Goal: Task Accomplishment & Management: Complete application form

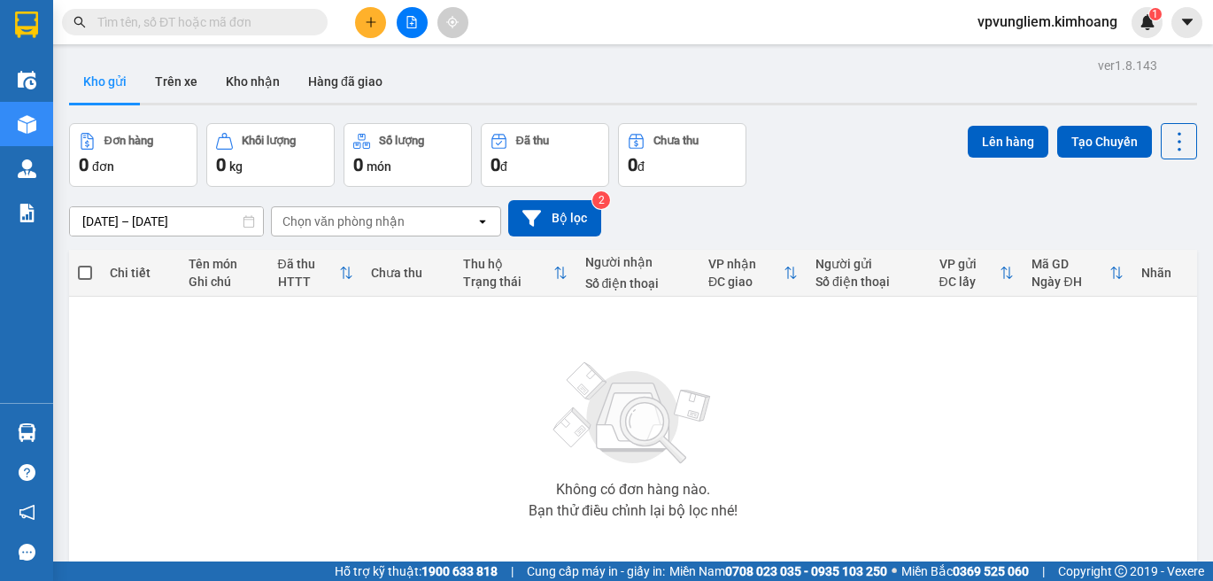
click at [270, 20] on input "text" at bounding box center [201, 21] width 209 height 19
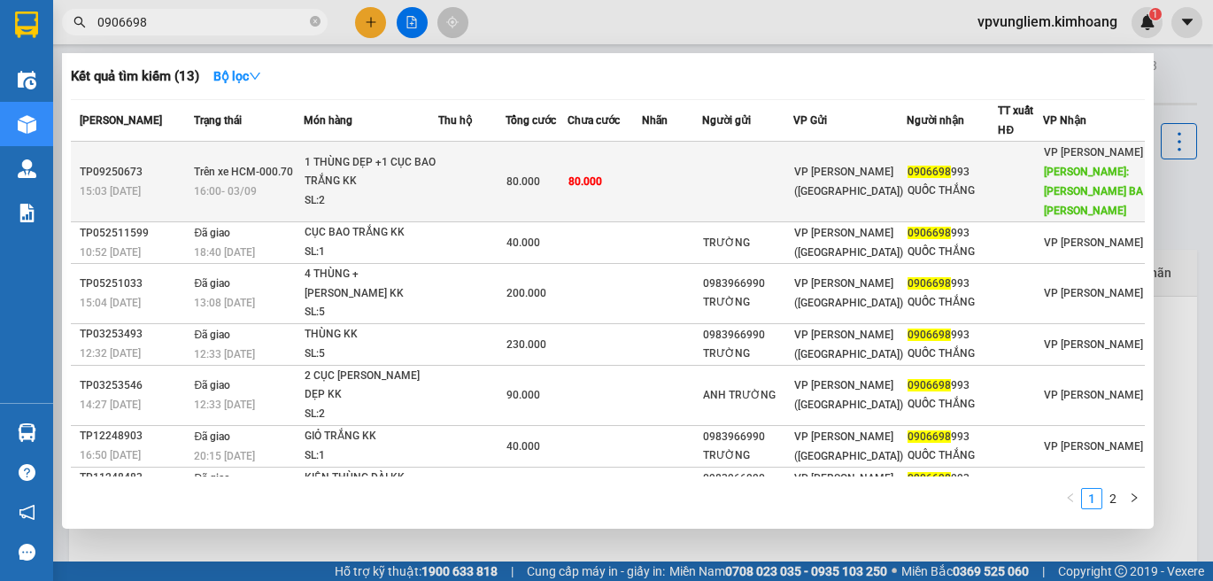
type input "0906698"
click at [676, 181] on td at bounding box center [672, 182] width 60 height 81
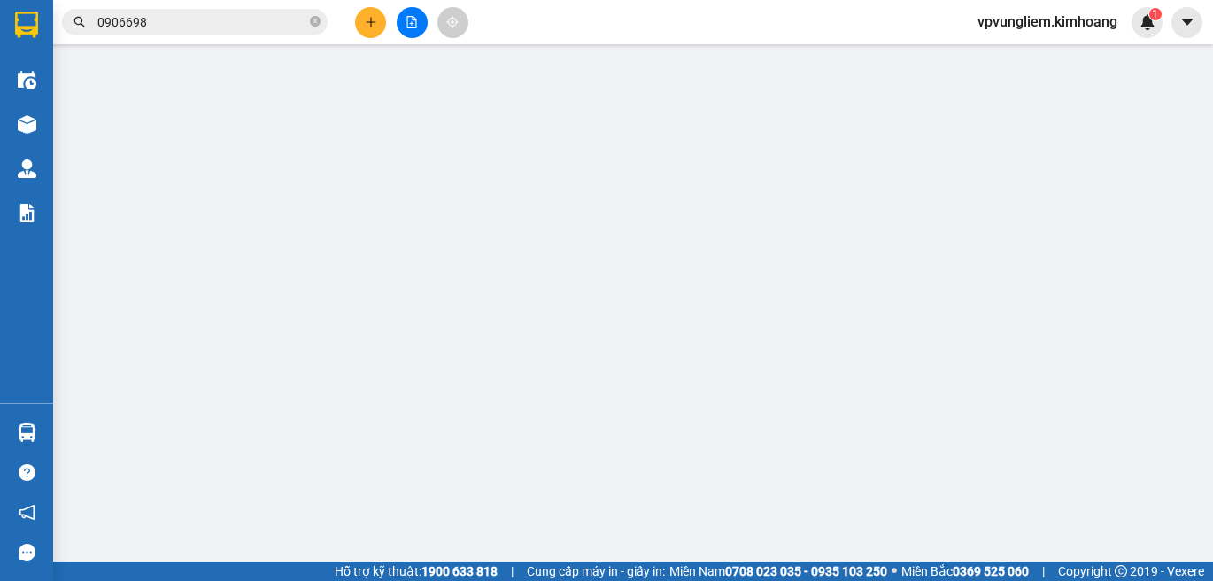
type input "0906698993"
type input "QUỐC THẮNG"
type input "NGÃ BA VŨNG LIÊM"
type input "80.000"
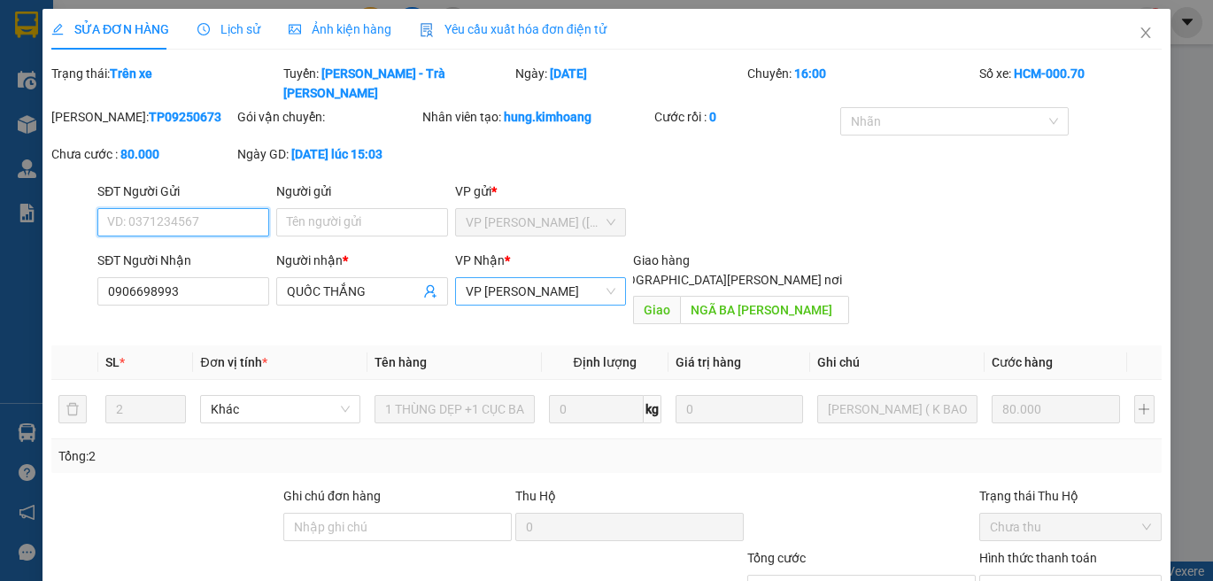
click at [565, 278] on span "VP [PERSON_NAME]" at bounding box center [541, 291] width 151 height 27
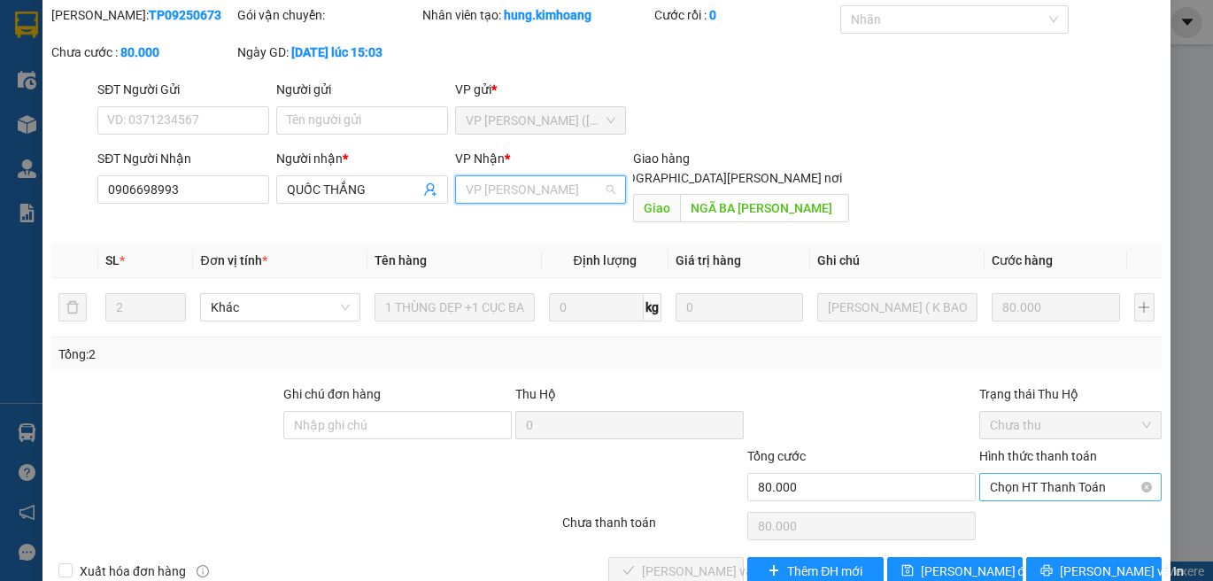
click at [1049, 474] on span "Chọn HT Thanh Toán" at bounding box center [1070, 487] width 161 height 27
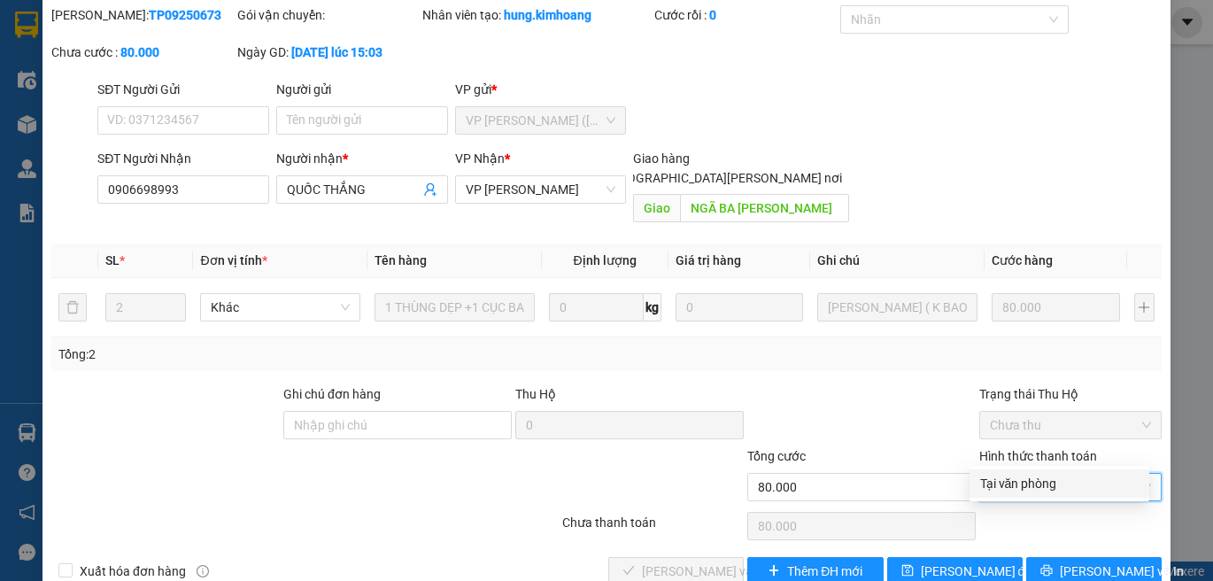
click at [1071, 484] on div "Tại văn phòng" at bounding box center [1060, 483] width 159 height 19
type input "0"
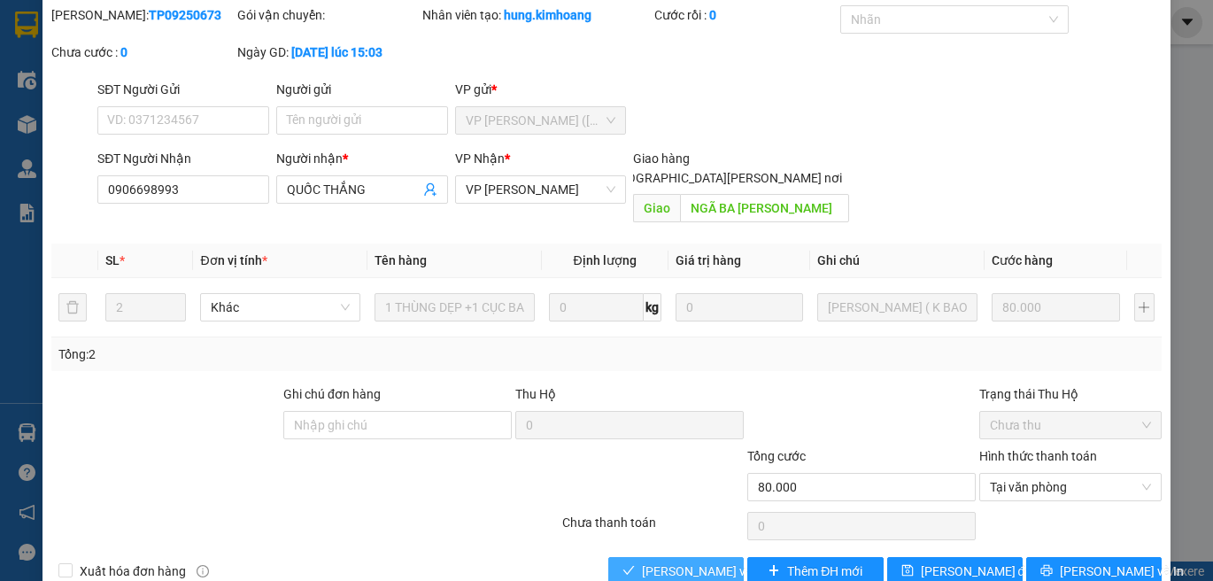
click at [703, 557] on button "Lưu và Giao hàng" at bounding box center [677, 571] width 136 height 28
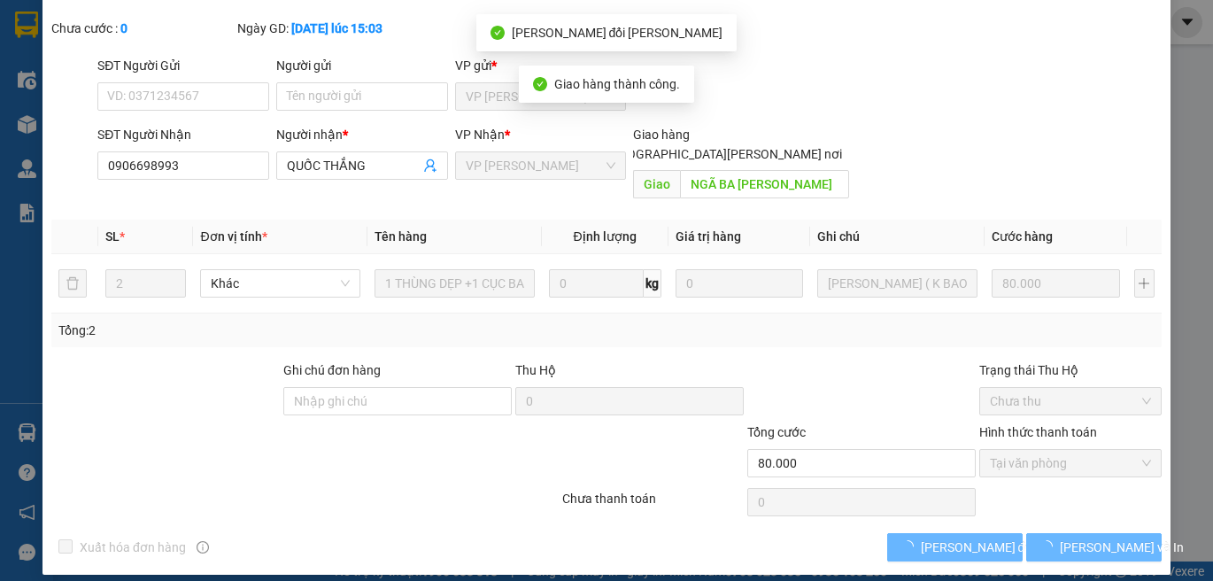
scroll to position [78, 0]
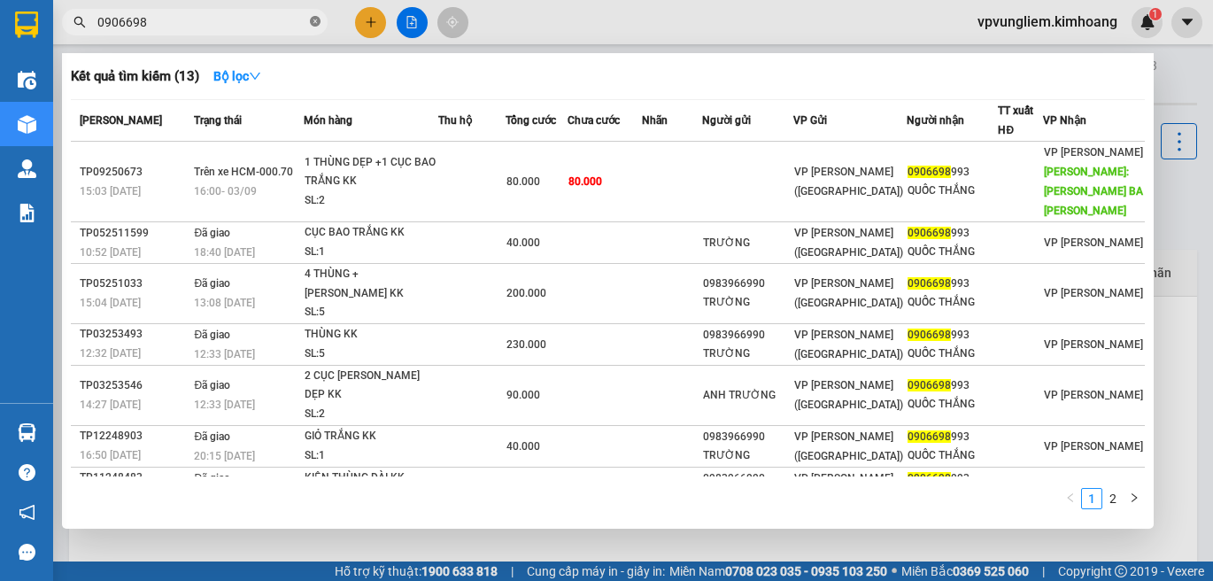
click at [317, 27] on icon "close-circle" at bounding box center [315, 21] width 11 height 11
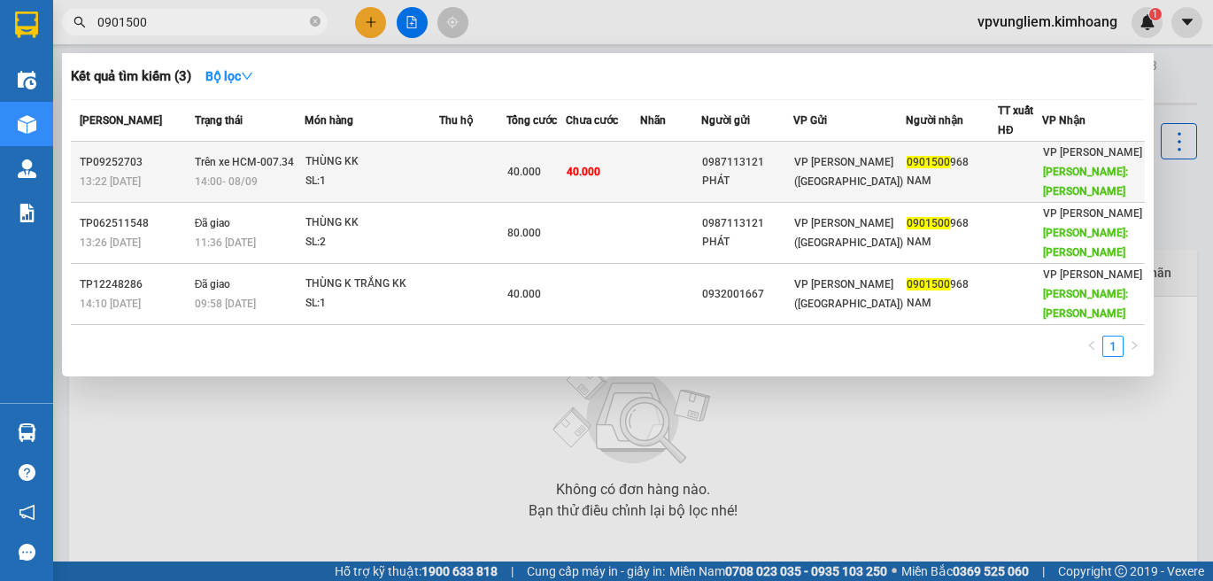
type input "0901500"
click at [507, 182] on td at bounding box center [472, 172] width 67 height 61
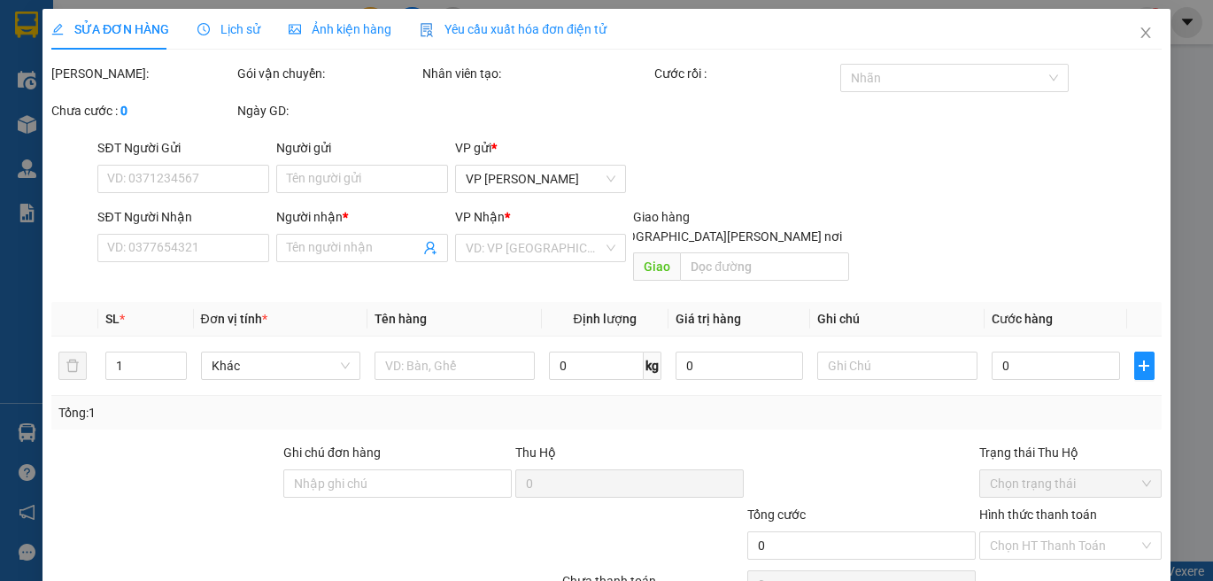
type input "0987113121"
type input "PHÁT"
type input "0901500968"
type input "NAM"
type input "VŨNG LIÊM"
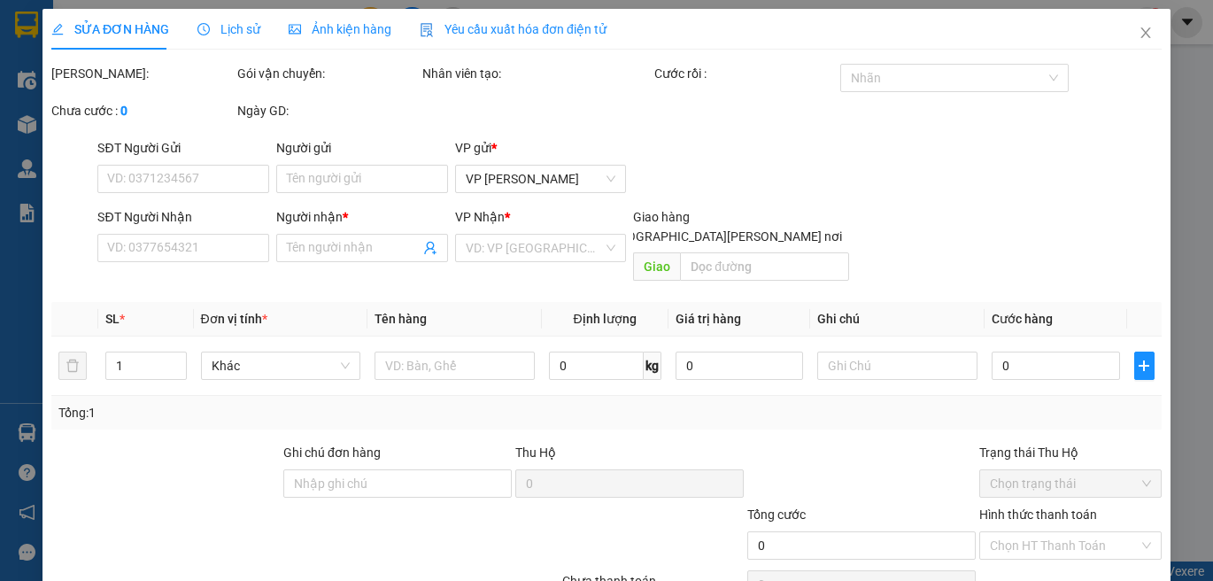
type input "40.000"
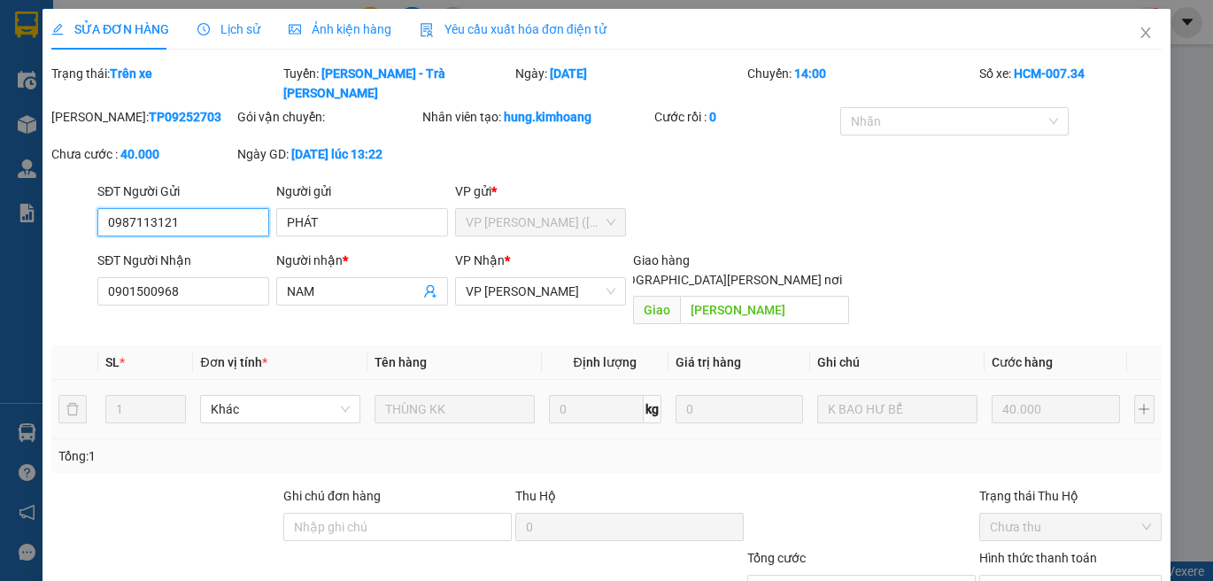
scroll to position [102, 0]
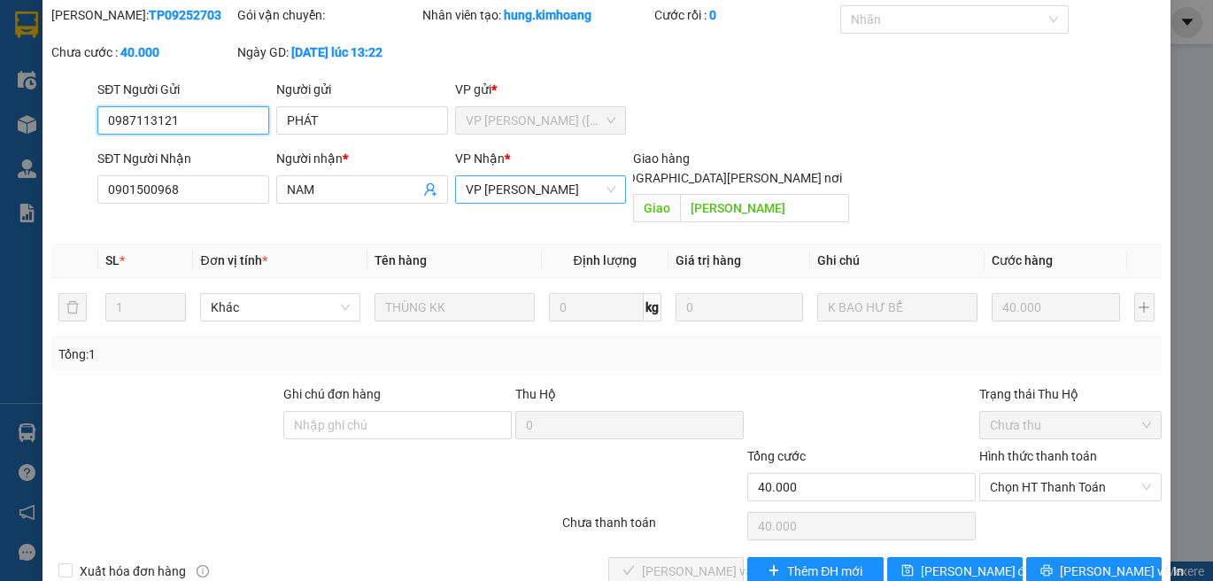
click at [581, 176] on span "VP [PERSON_NAME]" at bounding box center [541, 189] width 151 height 27
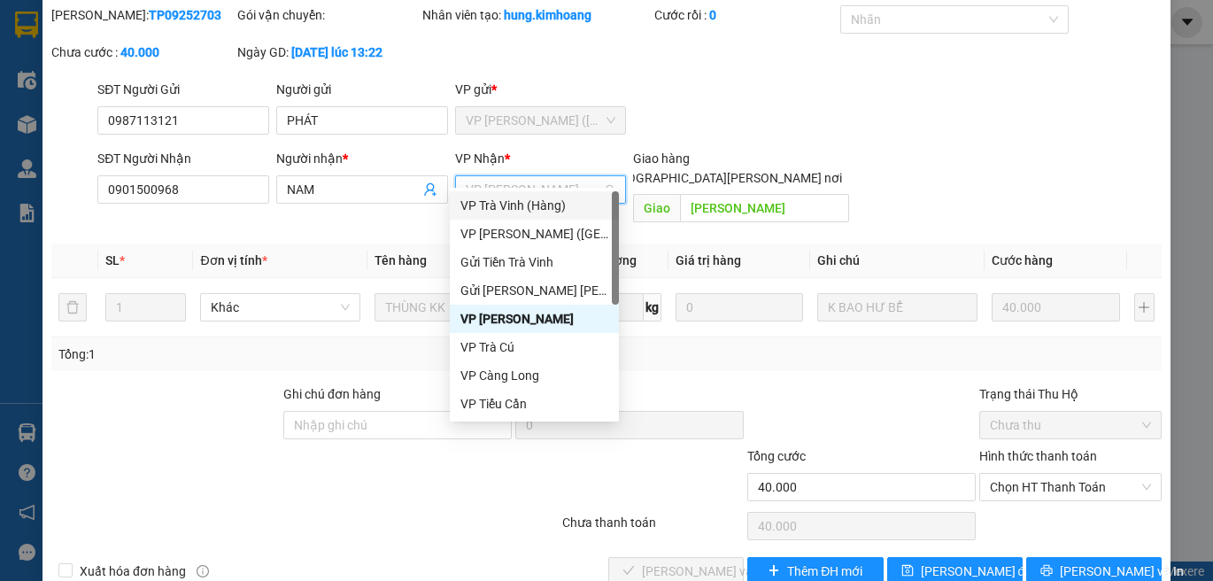
click at [549, 176] on span "VP [PERSON_NAME]" at bounding box center [541, 189] width 151 height 27
click at [788, 84] on div "SĐT Người Gửi 0987113121 Người gửi PHÁT VP gửi * VP Trần Phú (Hàng)" at bounding box center [630, 111] width 1072 height 62
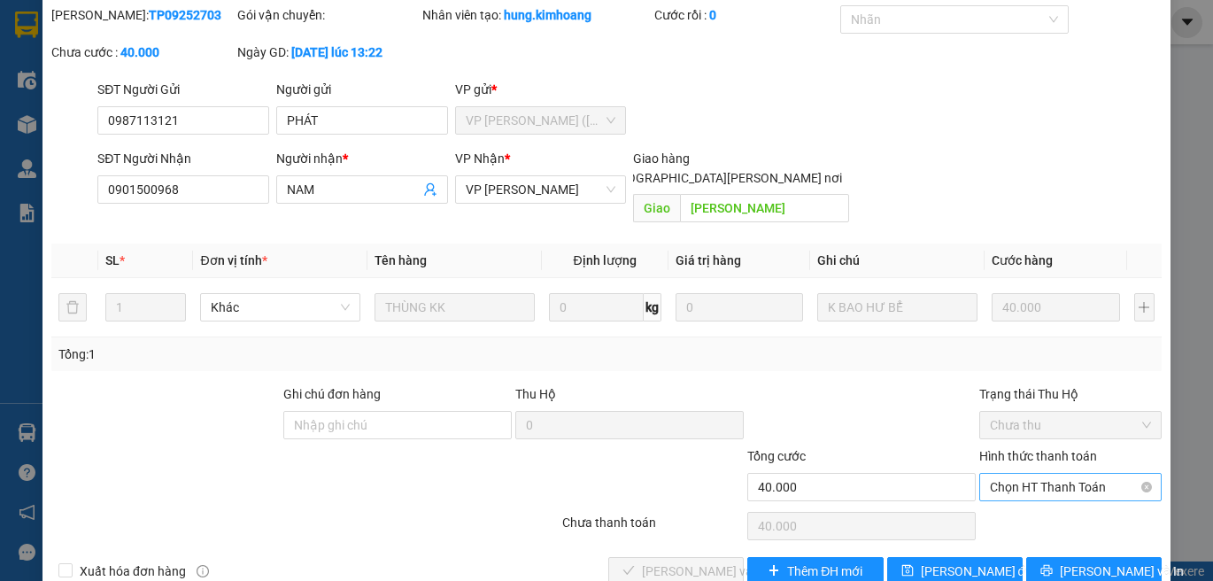
click at [1054, 474] on span "Chọn HT Thanh Toán" at bounding box center [1070, 487] width 161 height 27
click at [1055, 481] on div "Tại văn phòng" at bounding box center [1060, 483] width 159 height 19
type input "0"
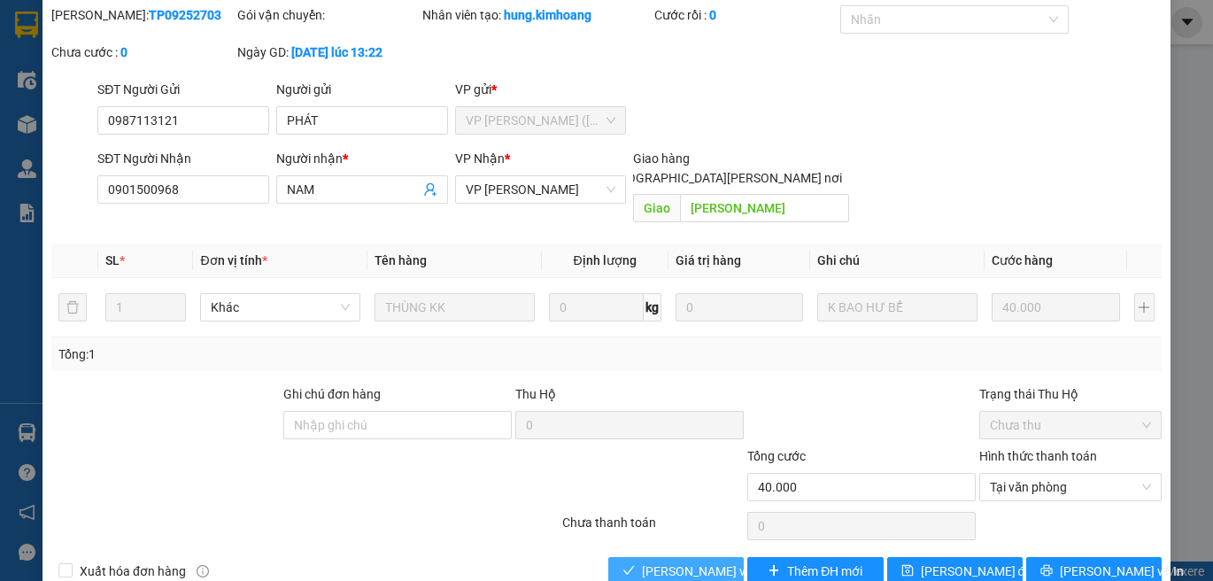
click at [715, 557] on button "Lưu và Giao hàng" at bounding box center [677, 571] width 136 height 28
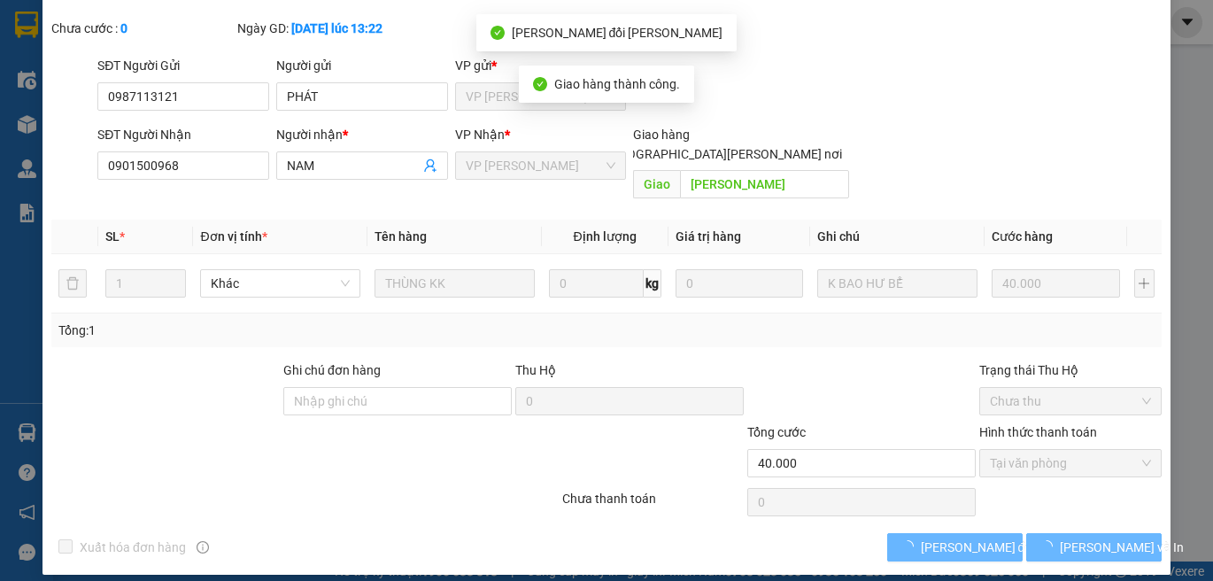
scroll to position [78, 0]
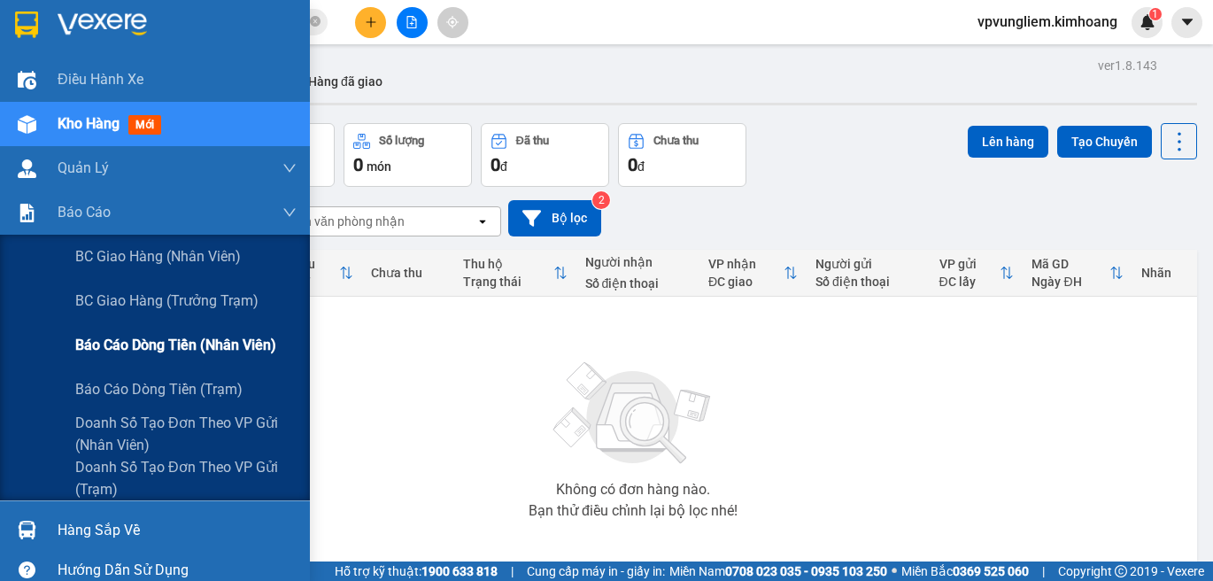
click at [167, 359] on div "Báo cáo dòng tiền (nhân viên)" at bounding box center [185, 345] width 221 height 44
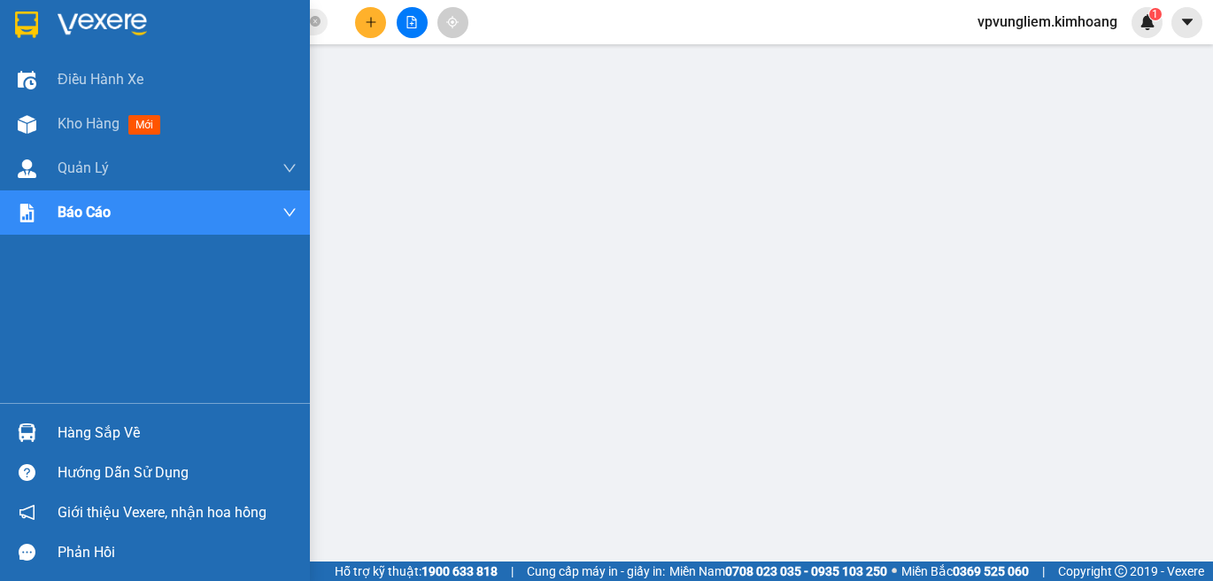
drag, startPoint x: 63, startPoint y: 118, endPoint x: 282, endPoint y: 198, distance: 232.9
click at [64, 117] on span "Kho hàng" at bounding box center [89, 123] width 62 height 17
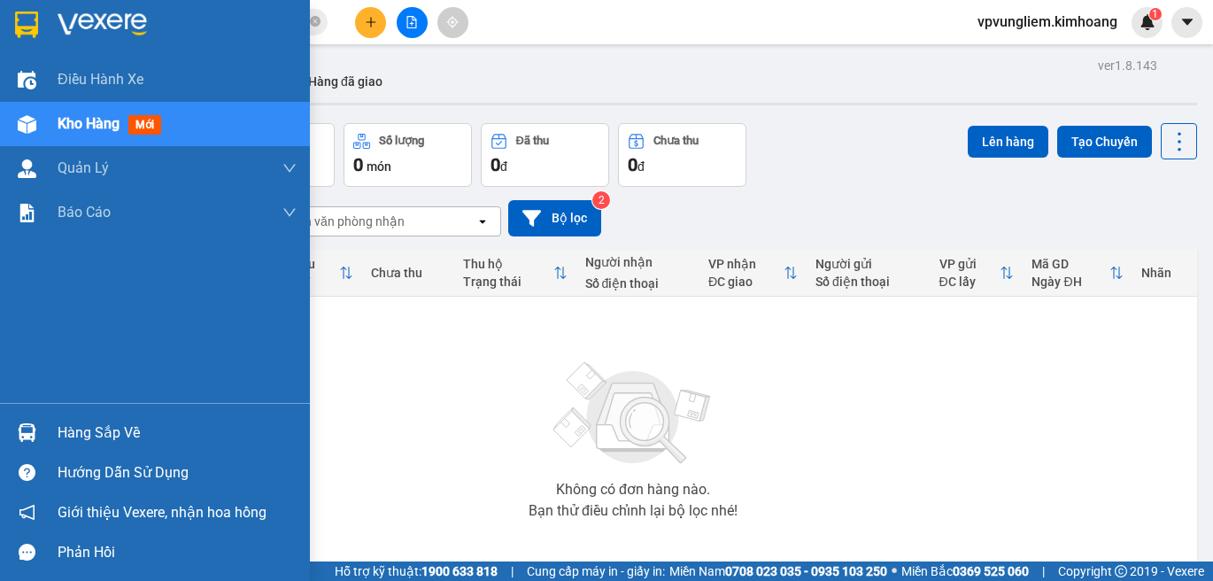
click at [71, 439] on div "Hàng sắp về" at bounding box center [177, 433] width 239 height 27
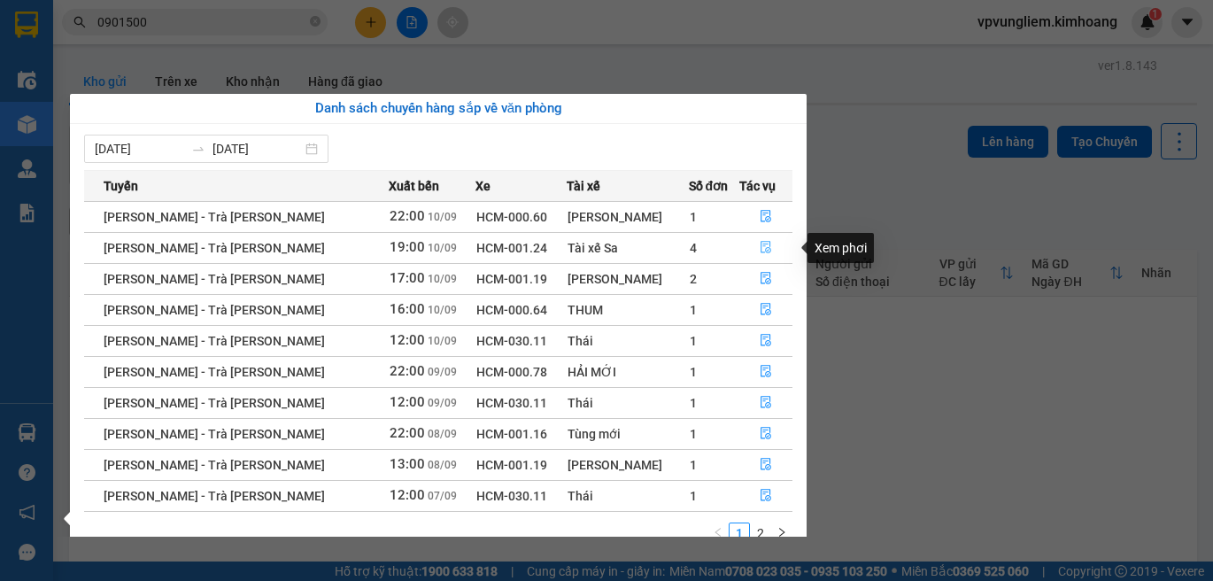
click at [763, 258] on button "button" at bounding box center [765, 248] width 51 height 28
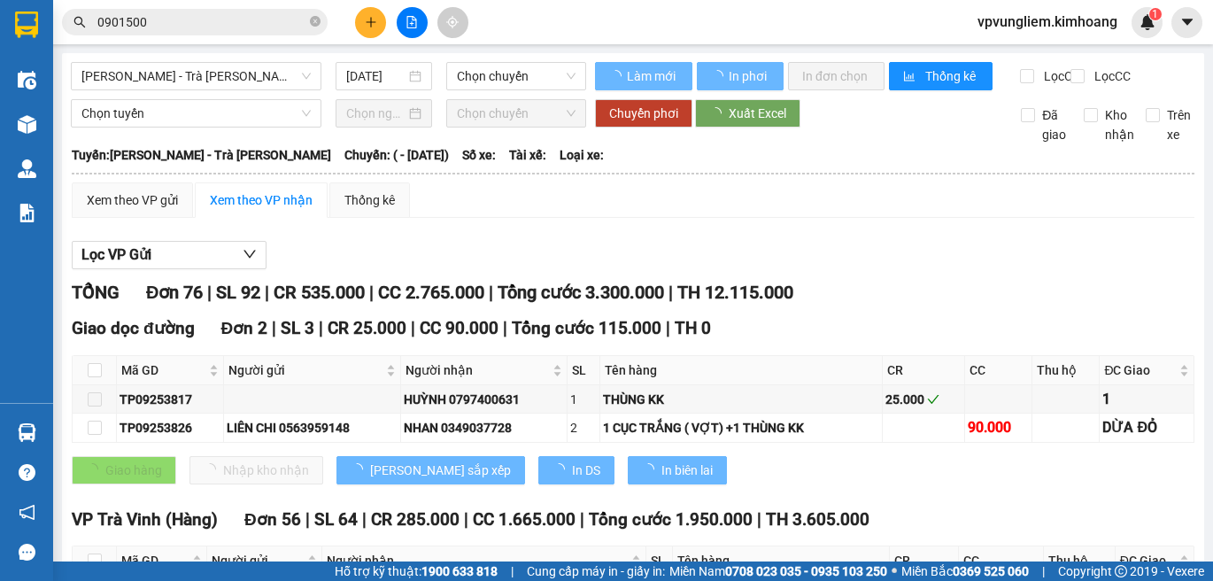
type input "10/09/2025"
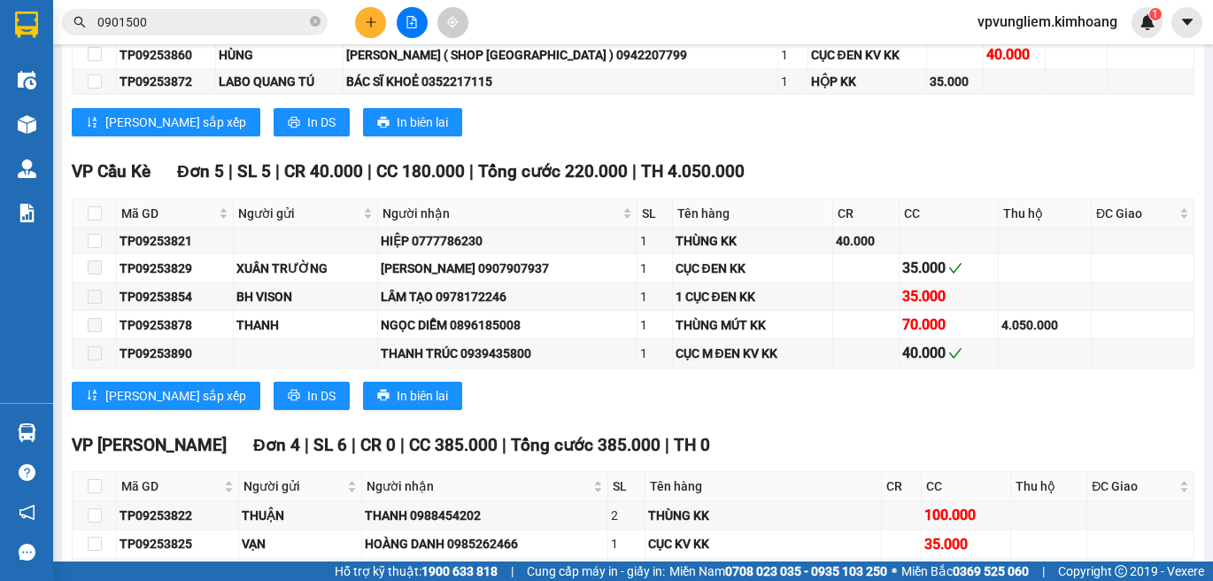
scroll to position [2993, 0]
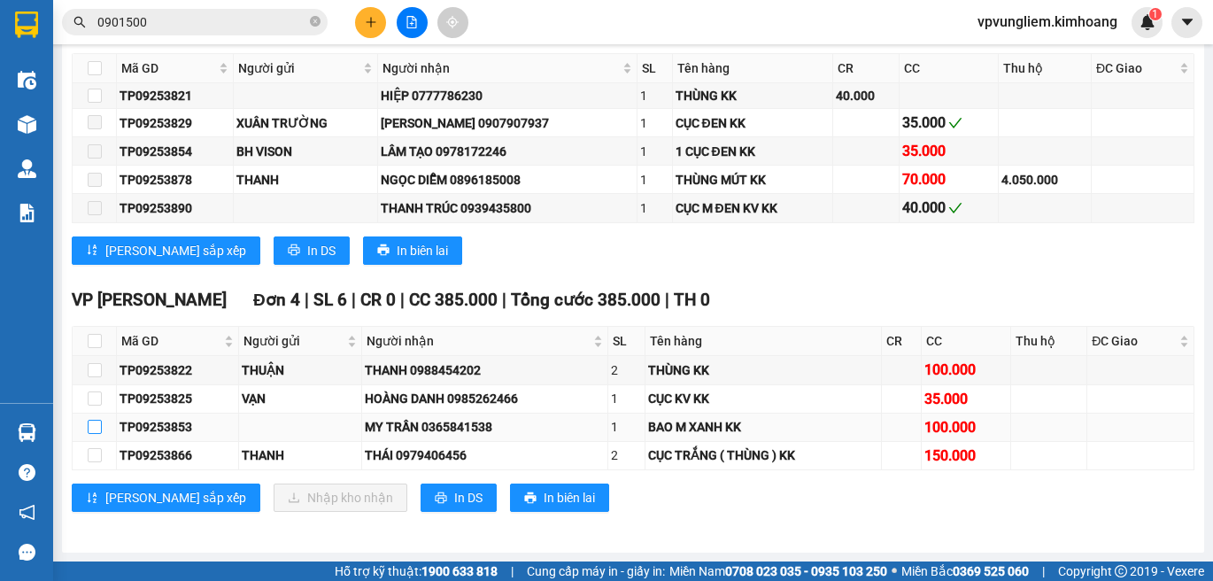
click at [98, 425] on input "checkbox" at bounding box center [95, 427] width 14 height 14
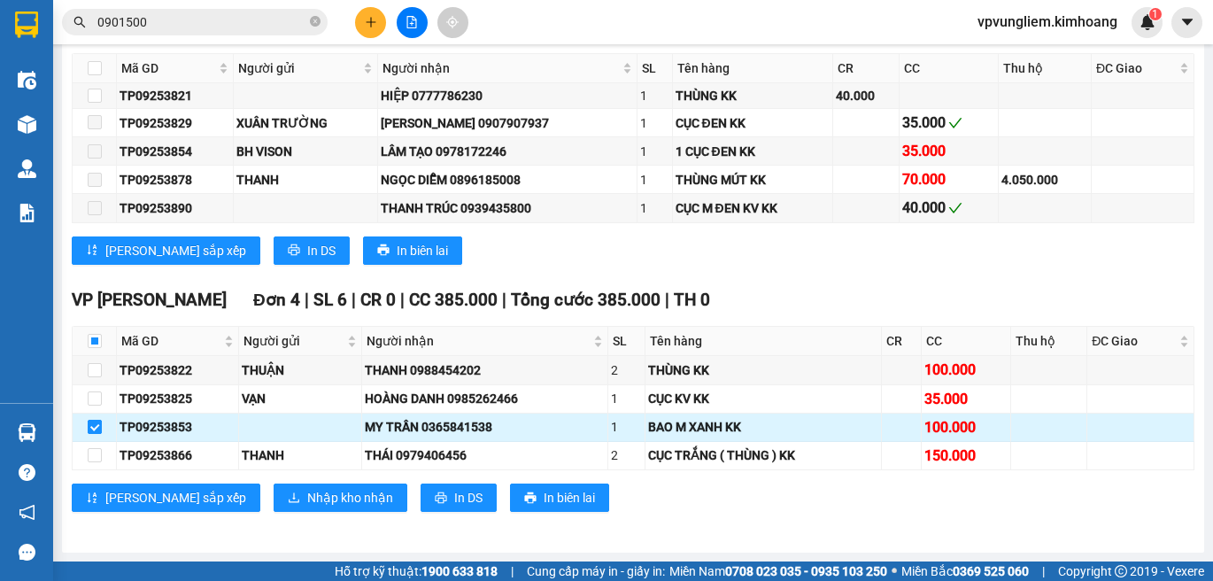
click at [98, 422] on input "checkbox" at bounding box center [95, 427] width 14 height 14
checkbox input "false"
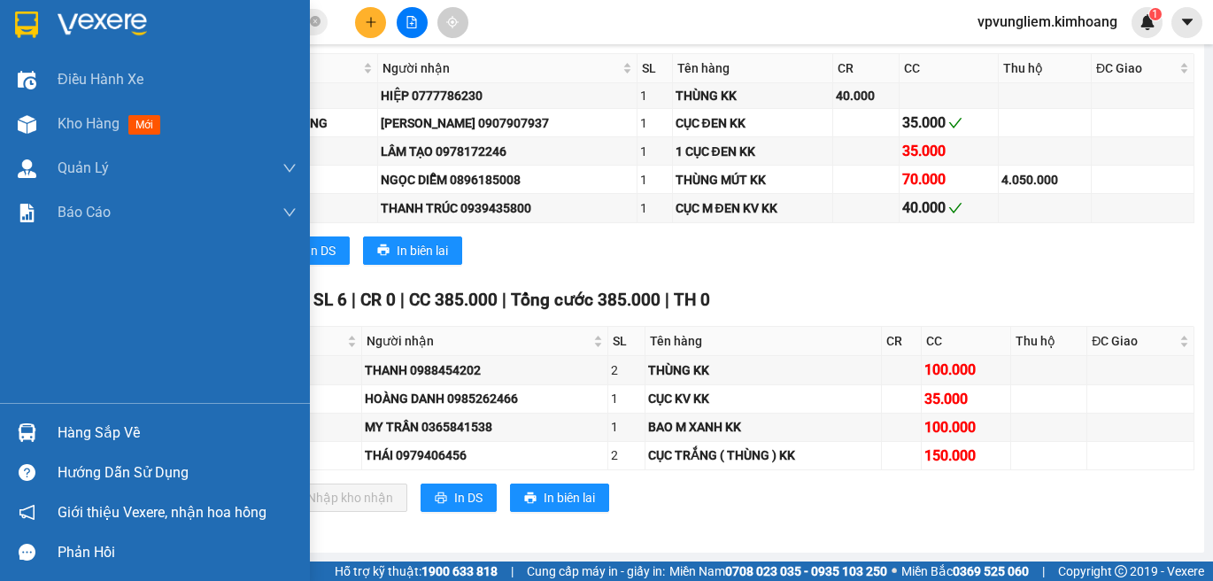
click at [213, 428] on div "Hàng sắp về" at bounding box center [177, 433] width 239 height 27
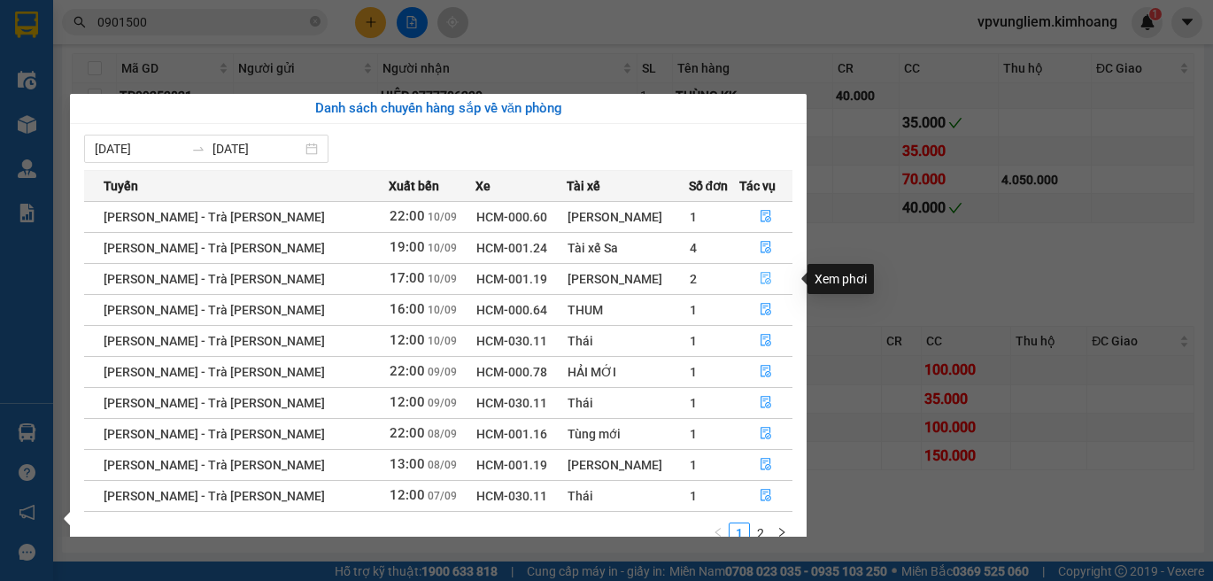
click at [760, 283] on icon "file-done" at bounding box center [766, 278] width 12 height 12
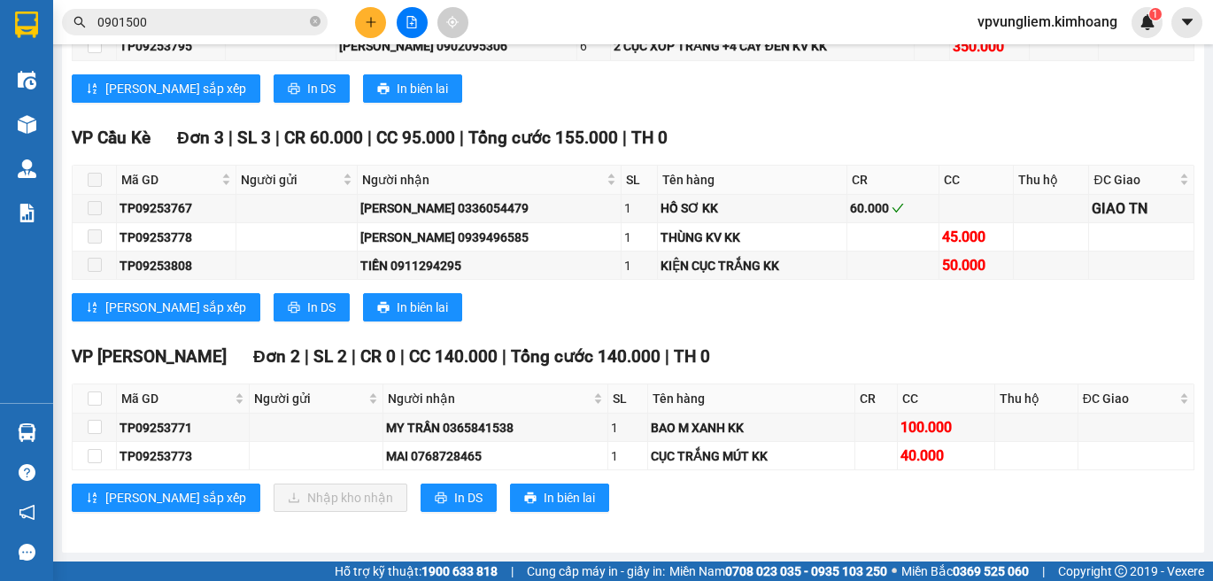
scroll to position [2116, 0]
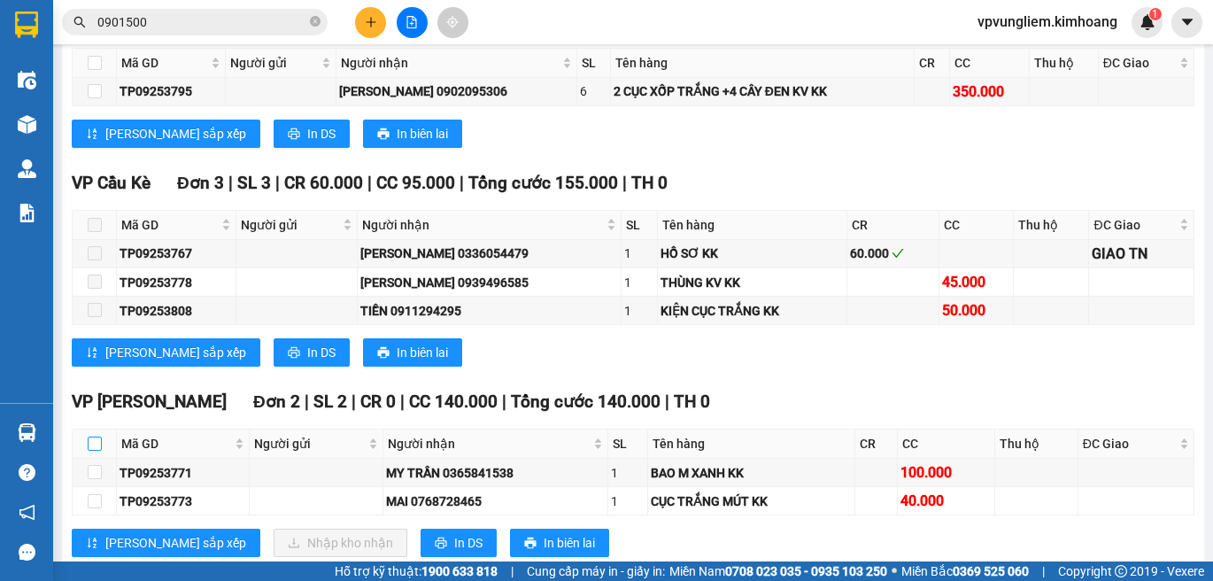
click at [99, 437] on input "checkbox" at bounding box center [95, 444] width 14 height 14
checkbox input "true"
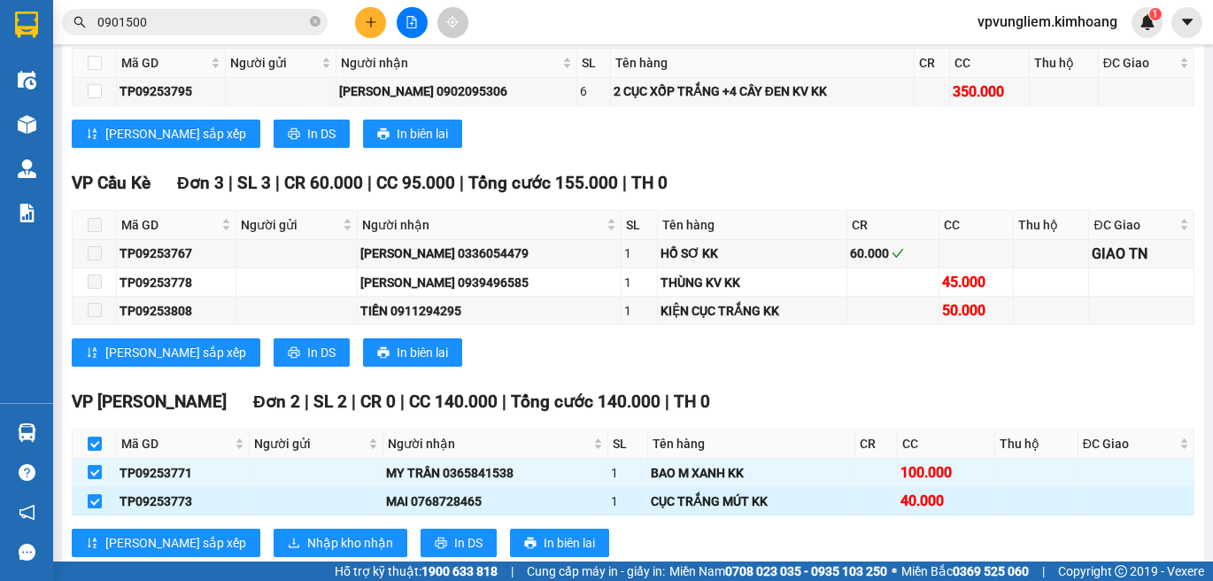
click at [100, 494] on input "checkbox" at bounding box center [95, 501] width 14 height 14
checkbox input "false"
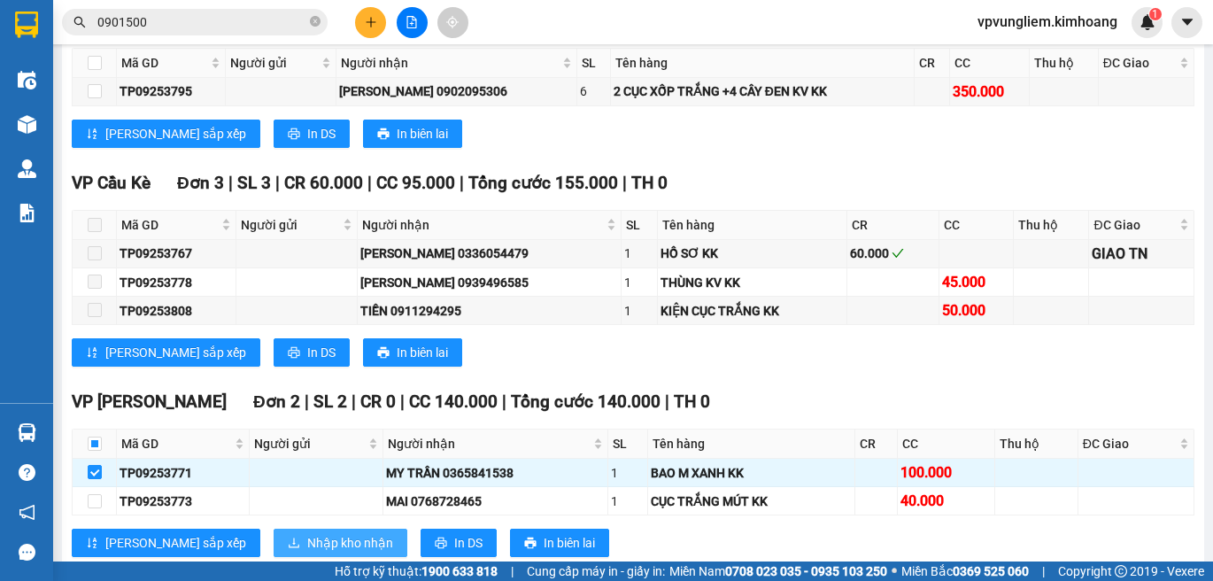
click at [307, 533] on span "Nhập kho nhận" at bounding box center [350, 542] width 86 height 19
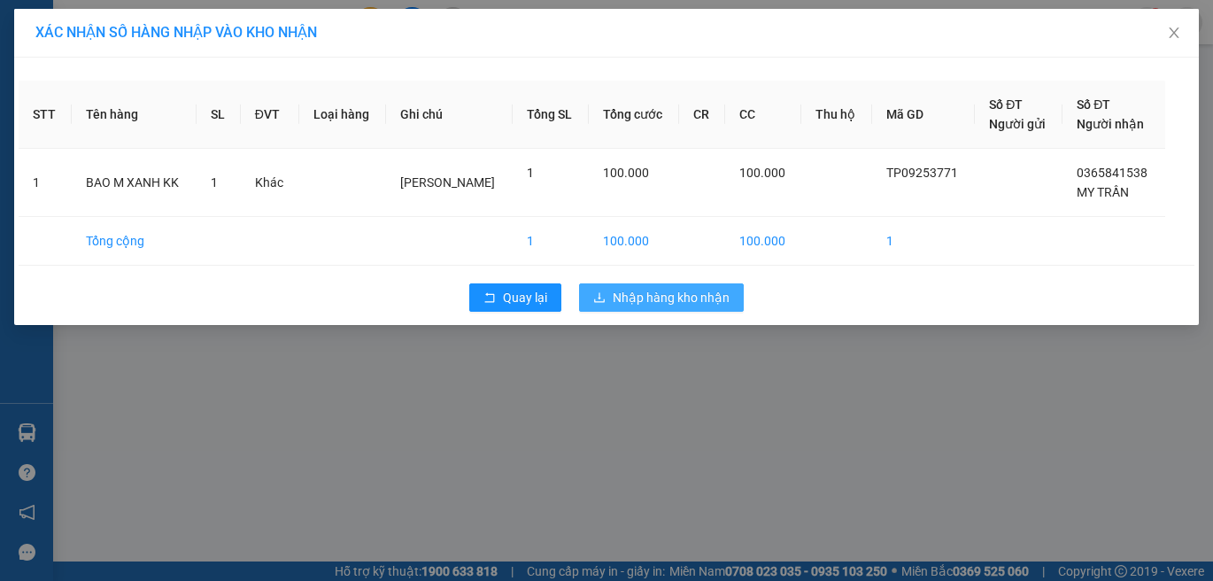
click at [630, 300] on span "Nhập hàng kho nhận" at bounding box center [671, 297] width 117 height 19
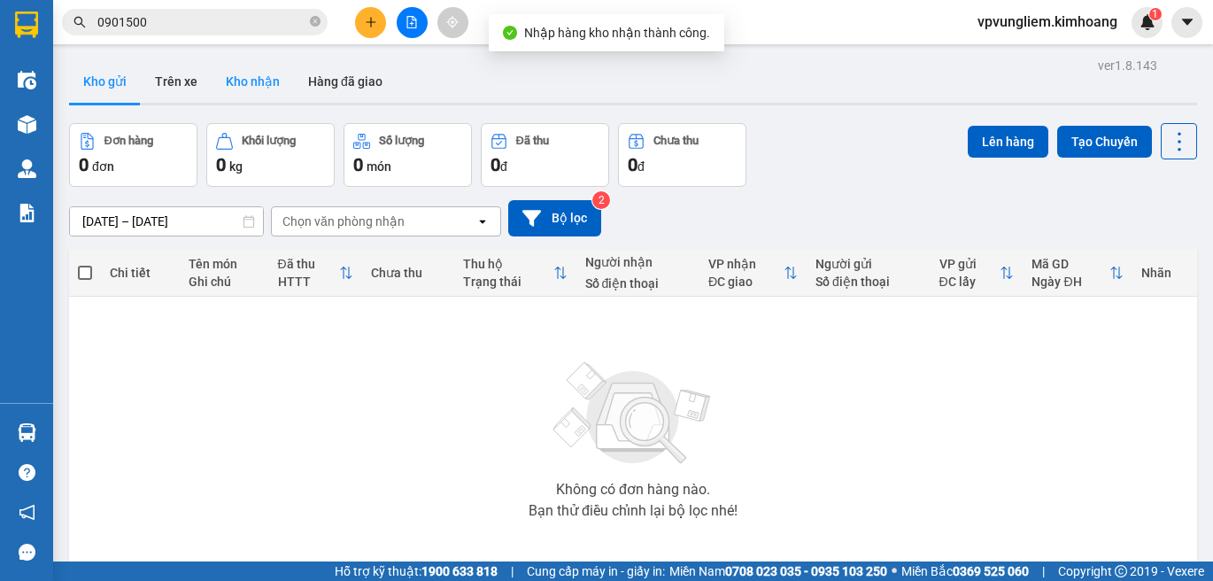
click at [265, 81] on button "Kho nhận" at bounding box center [253, 81] width 82 height 43
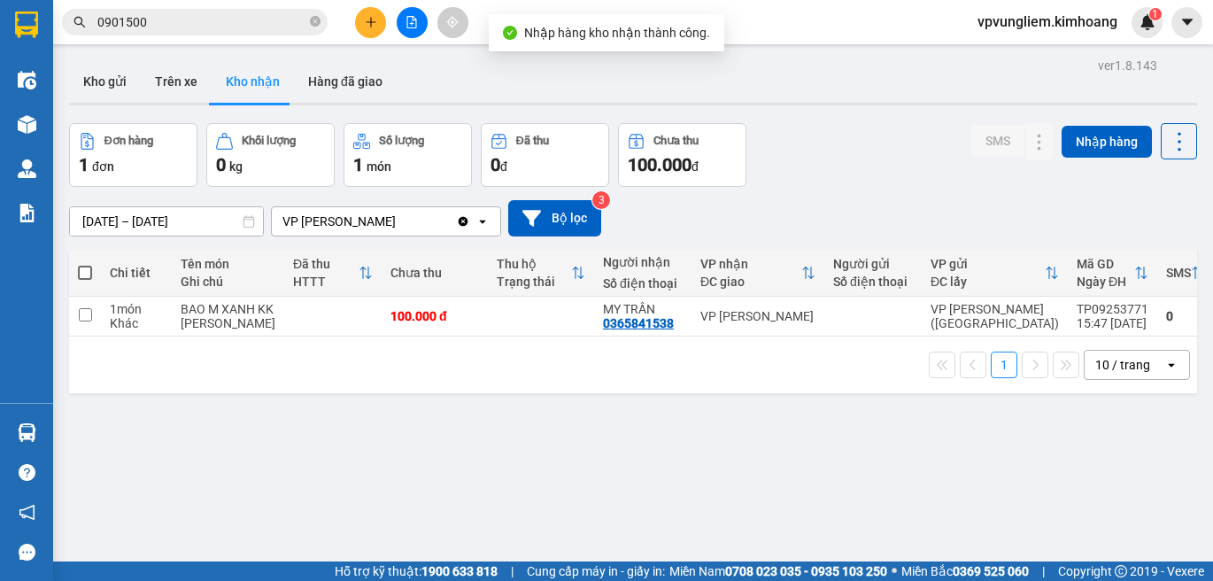
click at [316, 21] on icon "close-circle" at bounding box center [315, 21] width 11 height 11
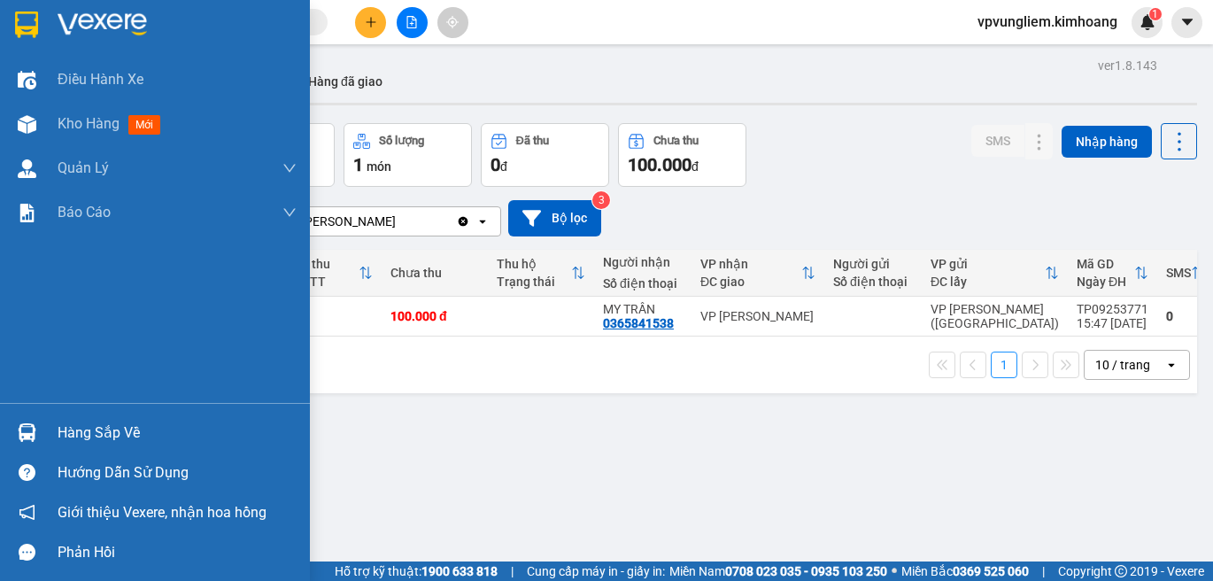
click at [105, 438] on div "Hàng sắp về" at bounding box center [177, 433] width 239 height 27
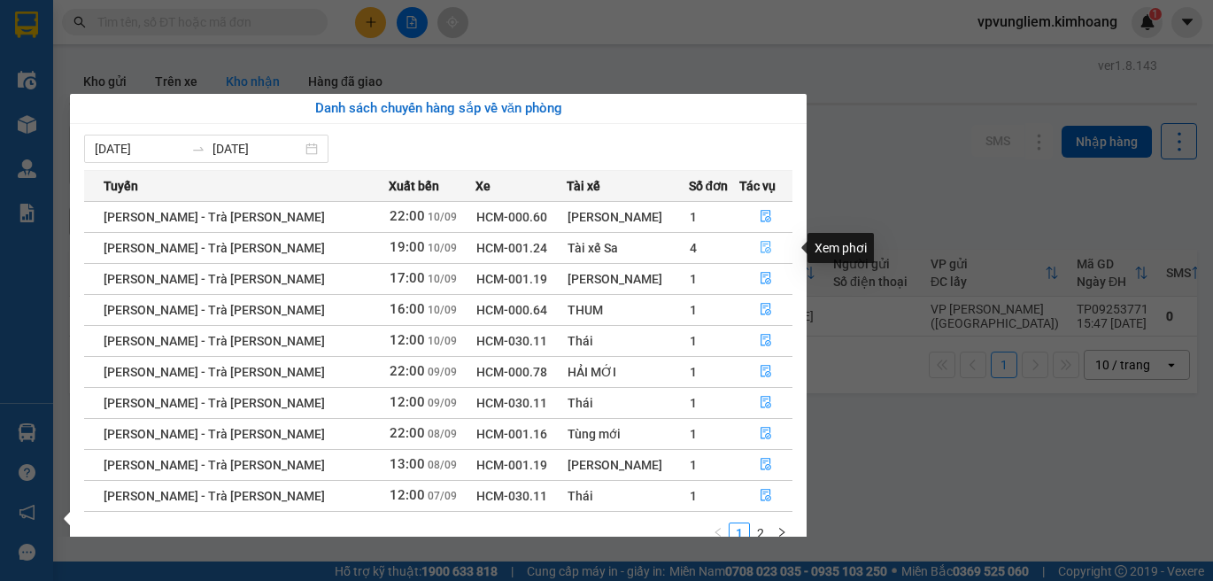
click at [760, 243] on icon "file-done" at bounding box center [766, 247] width 12 height 12
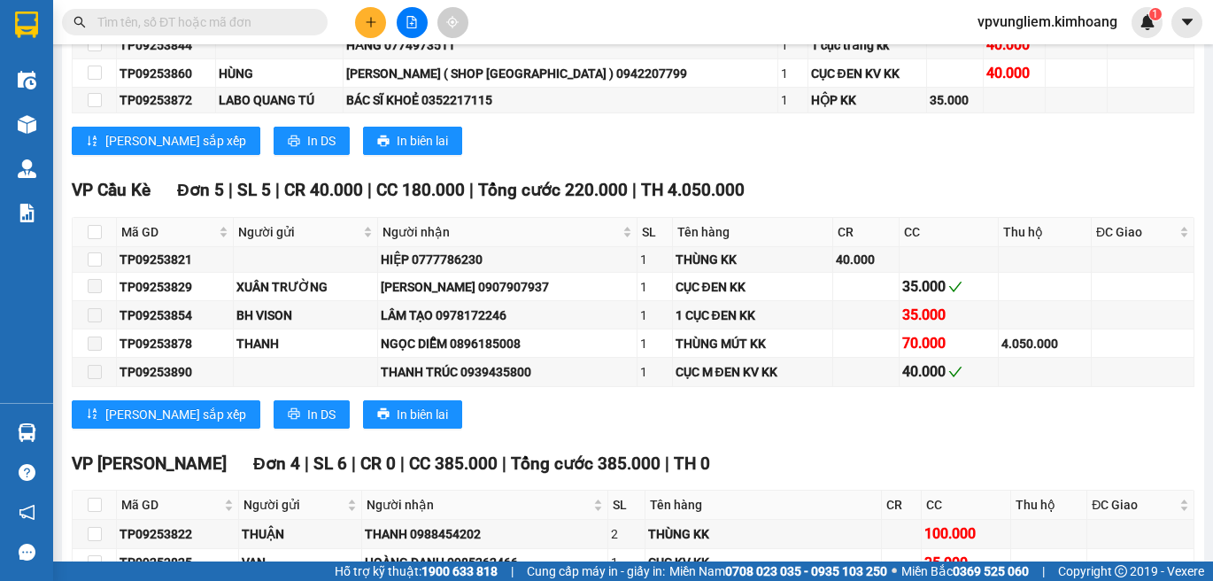
scroll to position [2462, 0]
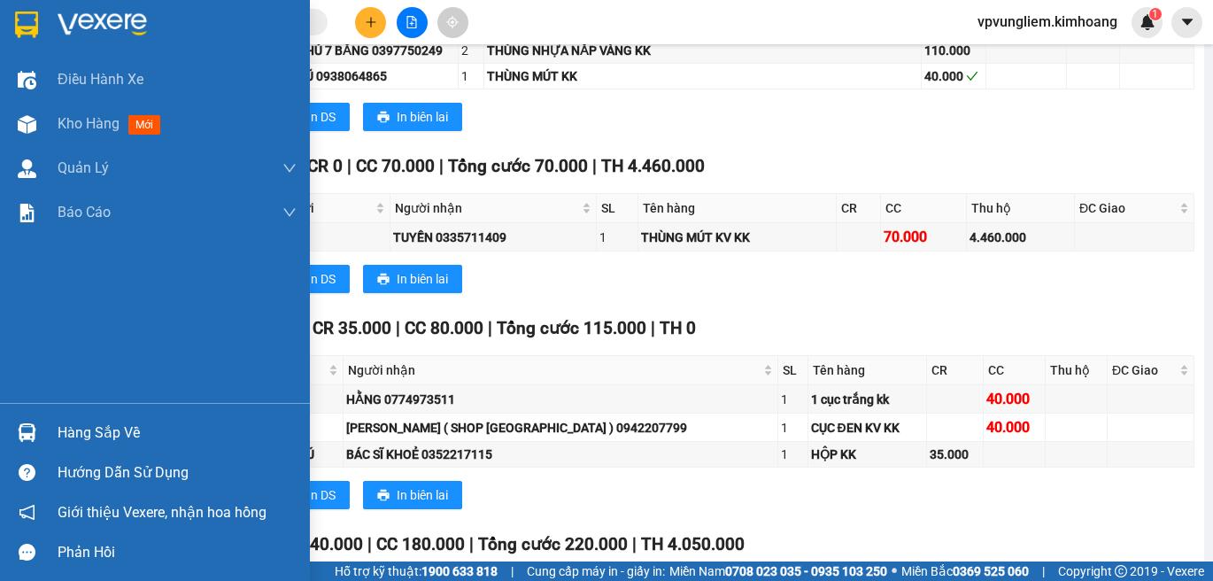
click at [86, 429] on div "Hàng sắp về" at bounding box center [177, 433] width 239 height 27
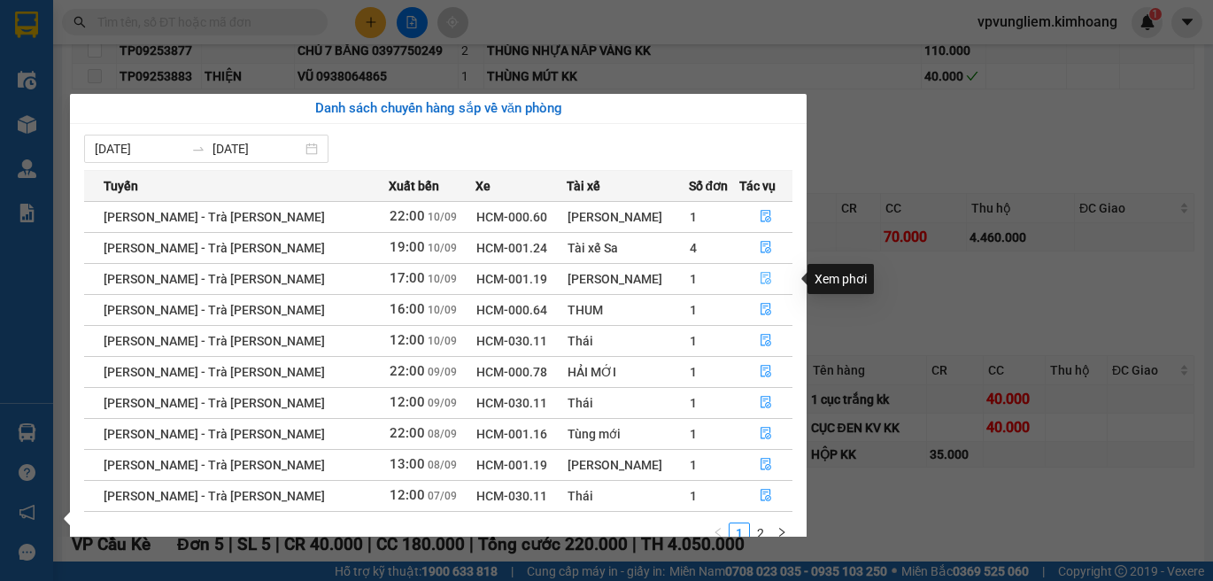
click at [761, 283] on icon "file-done" at bounding box center [766, 278] width 12 height 12
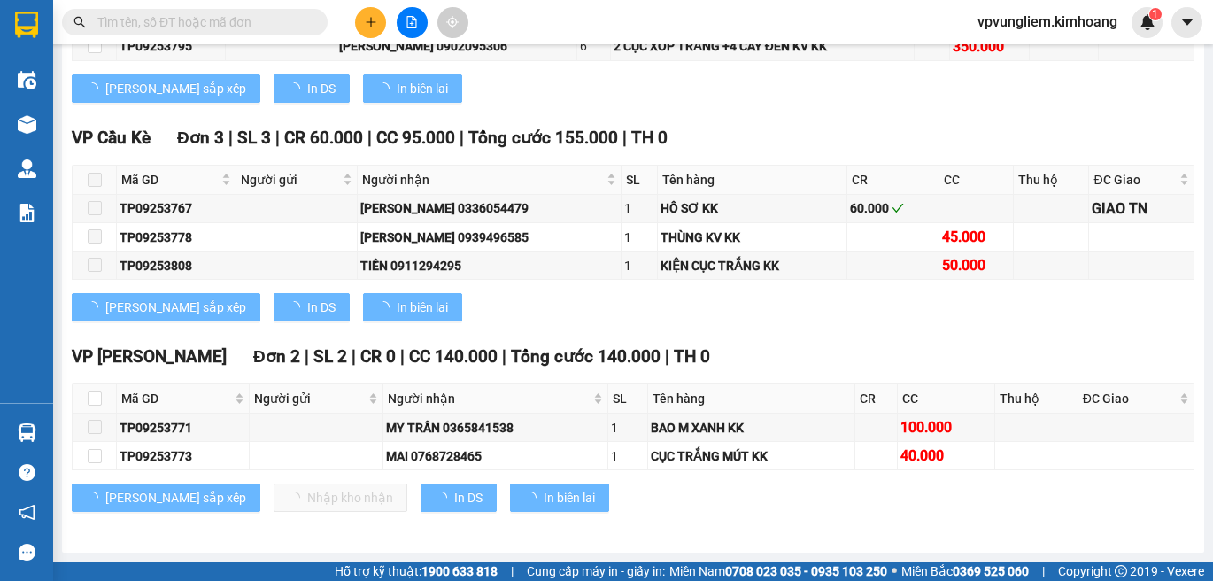
scroll to position [2116, 0]
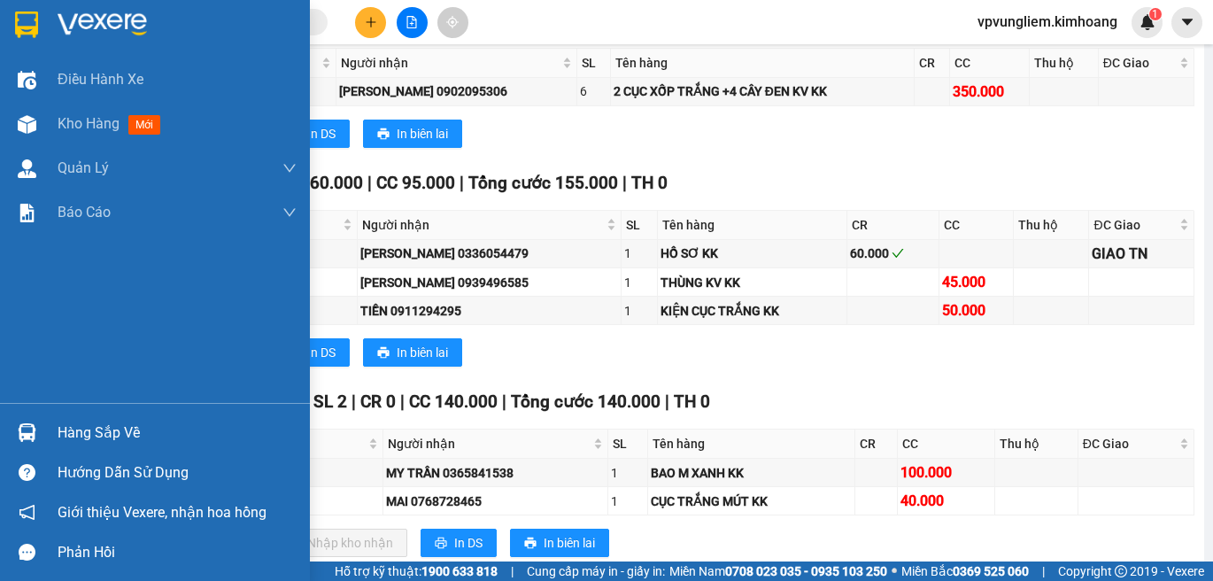
click at [67, 437] on div "Hàng sắp về" at bounding box center [177, 433] width 239 height 27
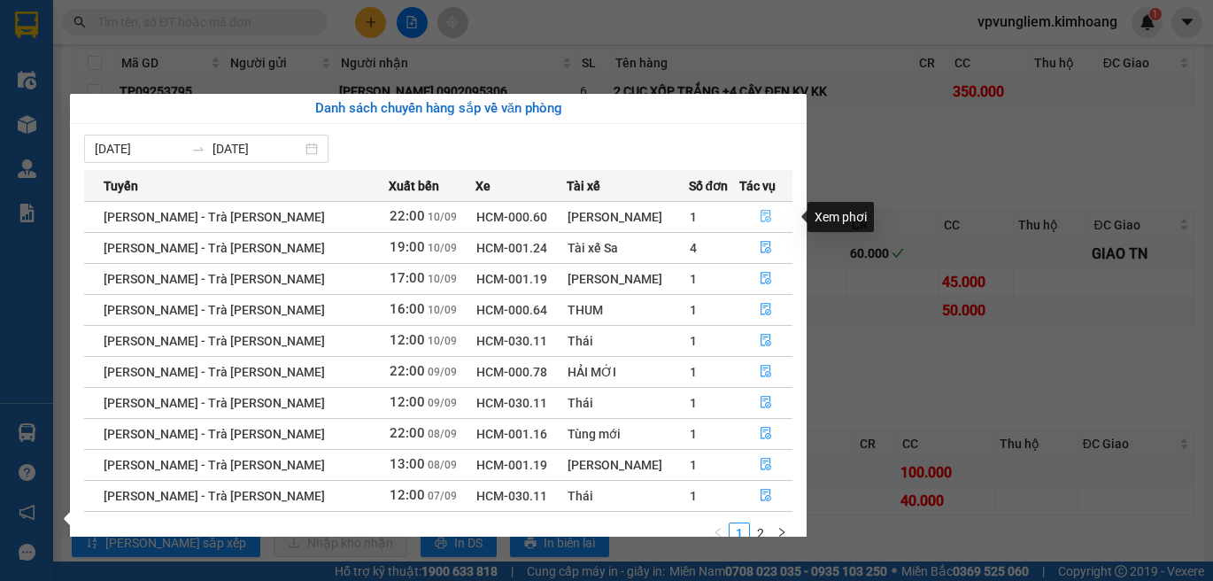
click at [760, 222] on icon "file-done" at bounding box center [766, 216] width 12 height 12
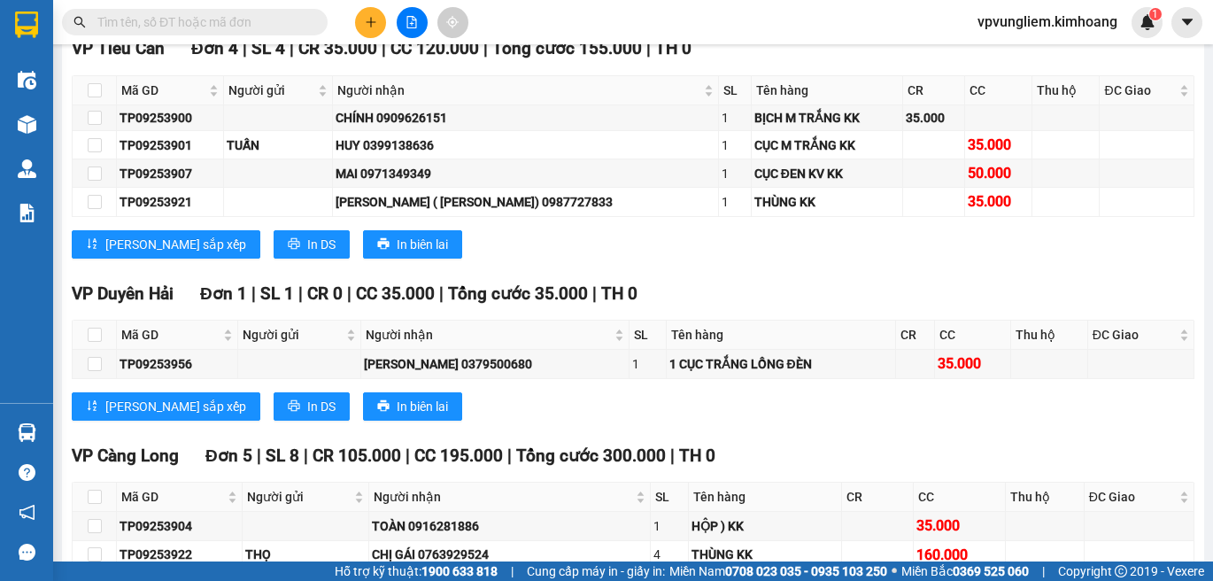
scroll to position [2735, 0]
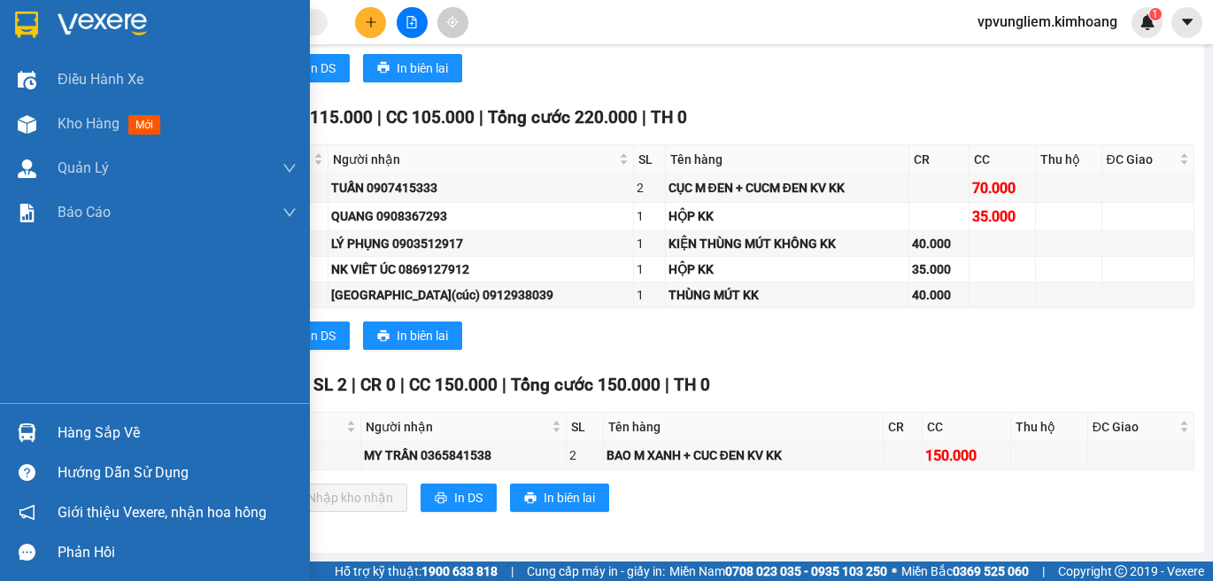
click at [128, 429] on div "Hàng sắp về" at bounding box center [177, 433] width 239 height 27
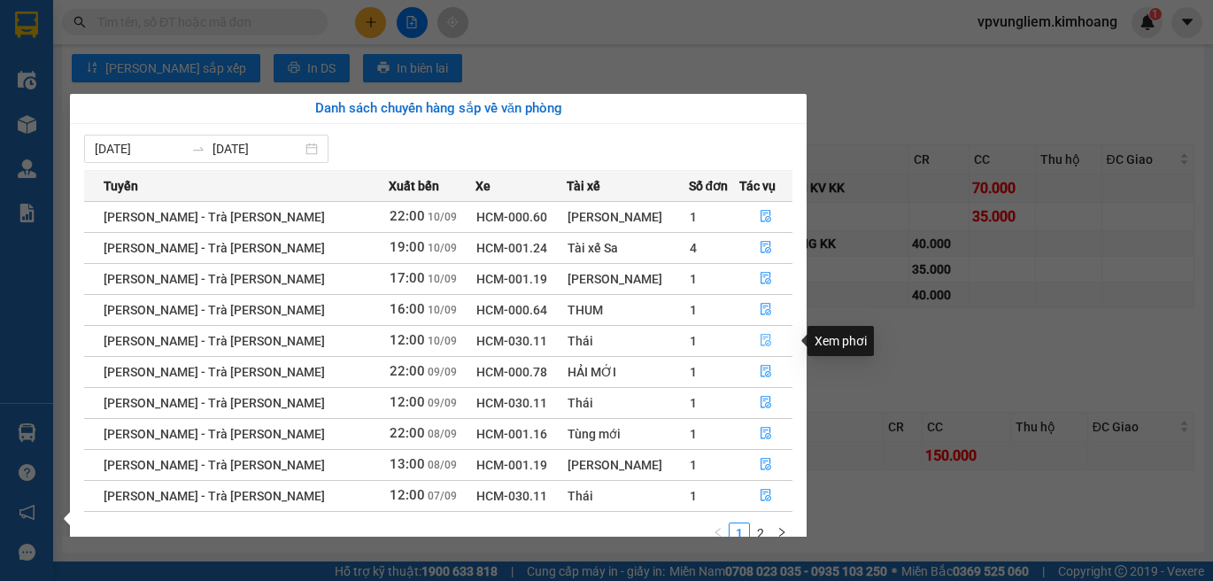
click at [750, 341] on button "button" at bounding box center [765, 341] width 51 height 28
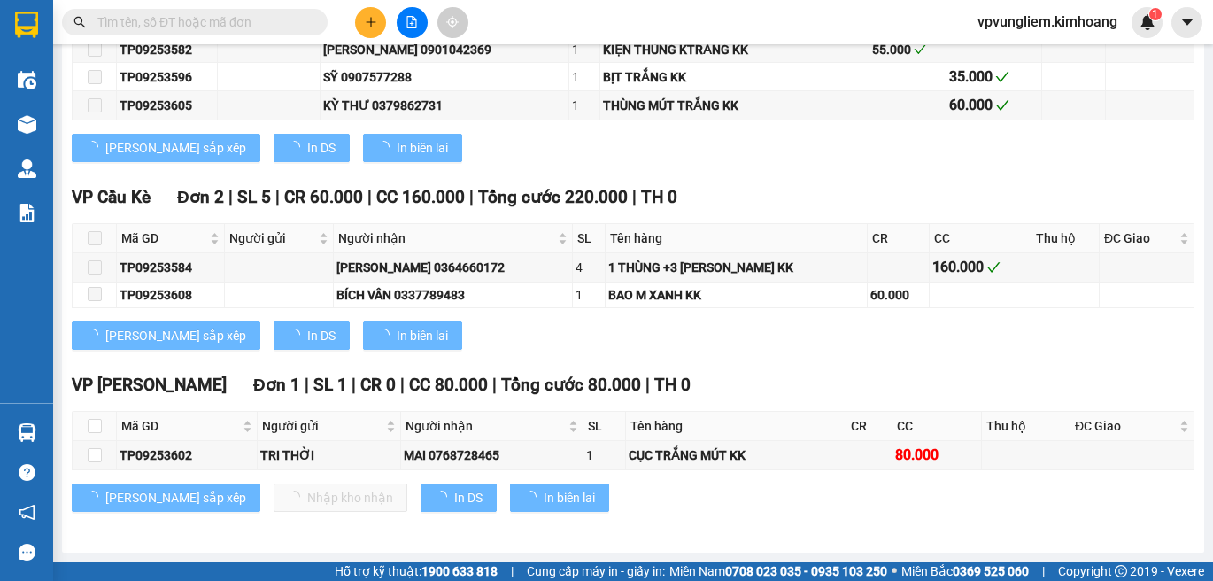
scroll to position [2165, 0]
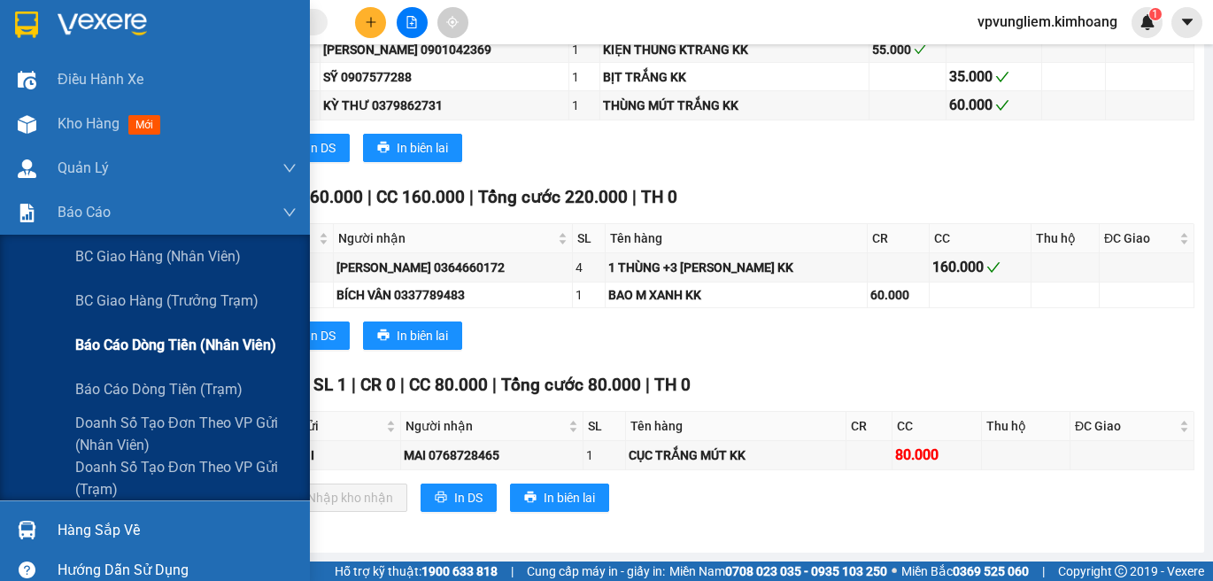
click at [211, 346] on span "Báo cáo dòng tiền (nhân viên)" at bounding box center [175, 345] width 201 height 22
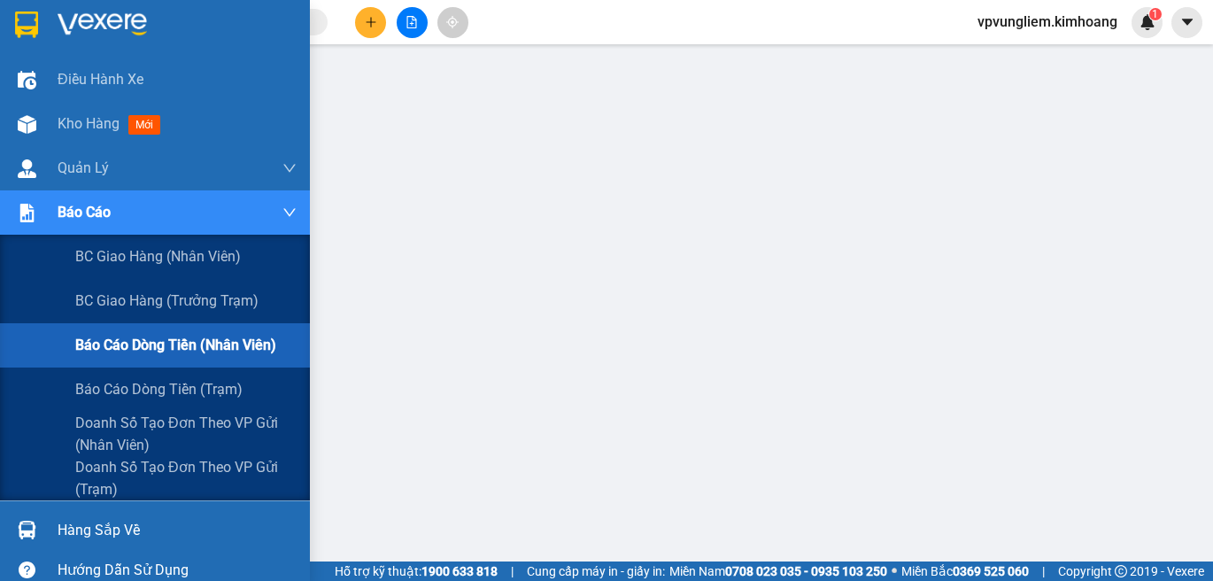
scroll to position [298, 0]
click at [155, 346] on span "Báo cáo dòng tiền (nhân viên)" at bounding box center [175, 345] width 201 height 22
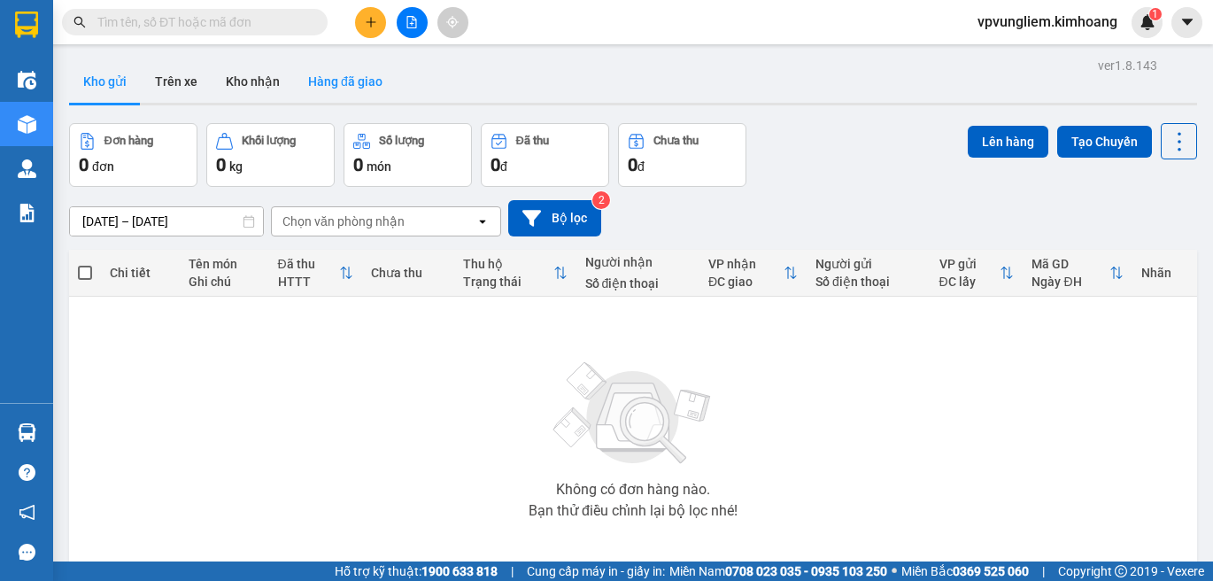
click at [343, 82] on button "Hàng đã giao" at bounding box center [345, 81] width 103 height 43
click at [213, 24] on input "text" at bounding box center [201, 21] width 209 height 19
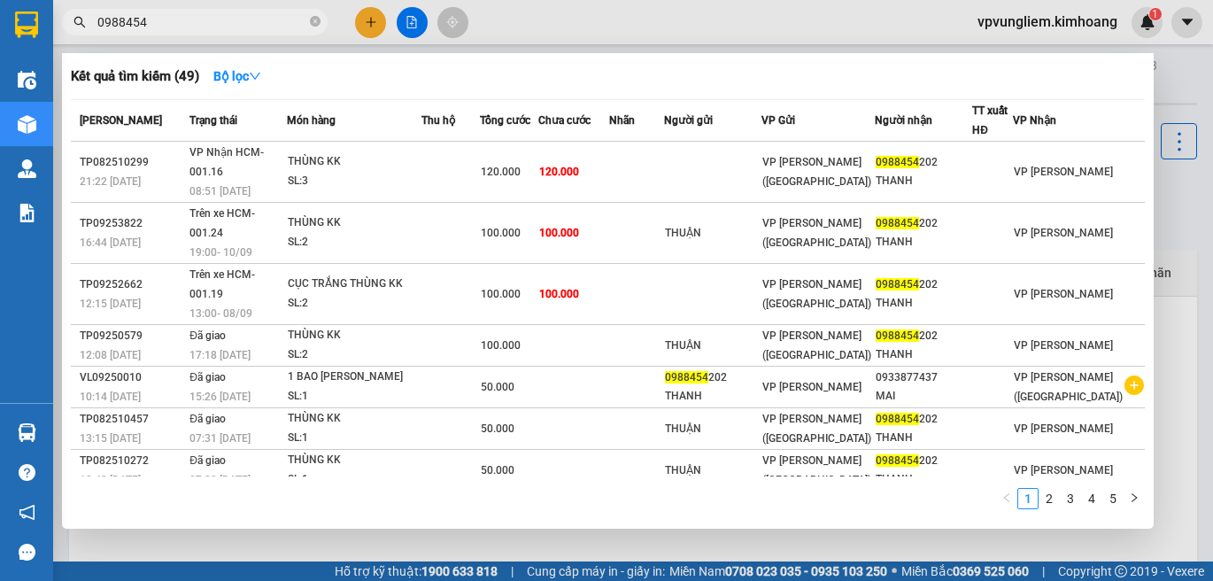
type input "0988454"
click at [321, 20] on span "0988454" at bounding box center [195, 22] width 266 height 27
click at [314, 27] on icon "close-circle" at bounding box center [315, 21] width 11 height 11
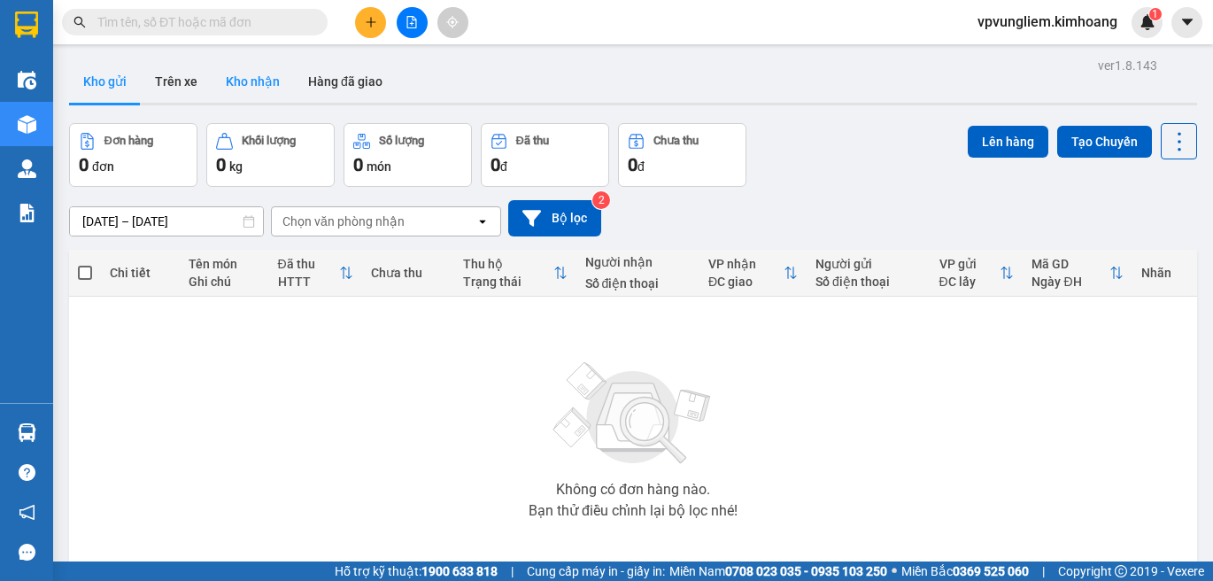
click at [252, 81] on button "Kho nhận" at bounding box center [253, 81] width 82 height 43
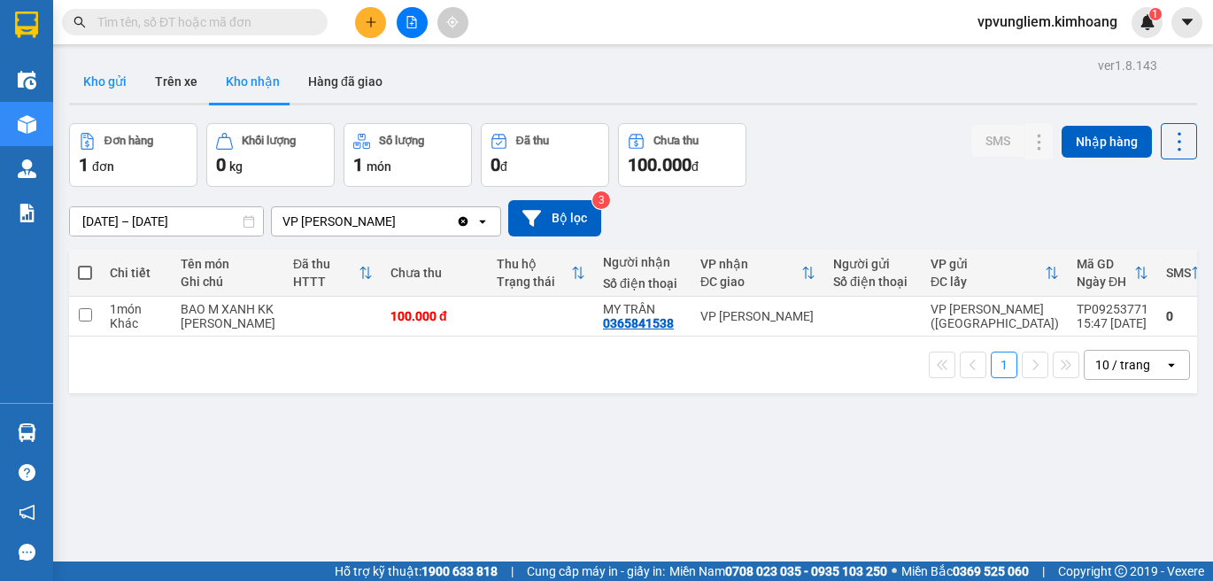
click at [109, 81] on button "Kho gửi" at bounding box center [105, 81] width 72 height 43
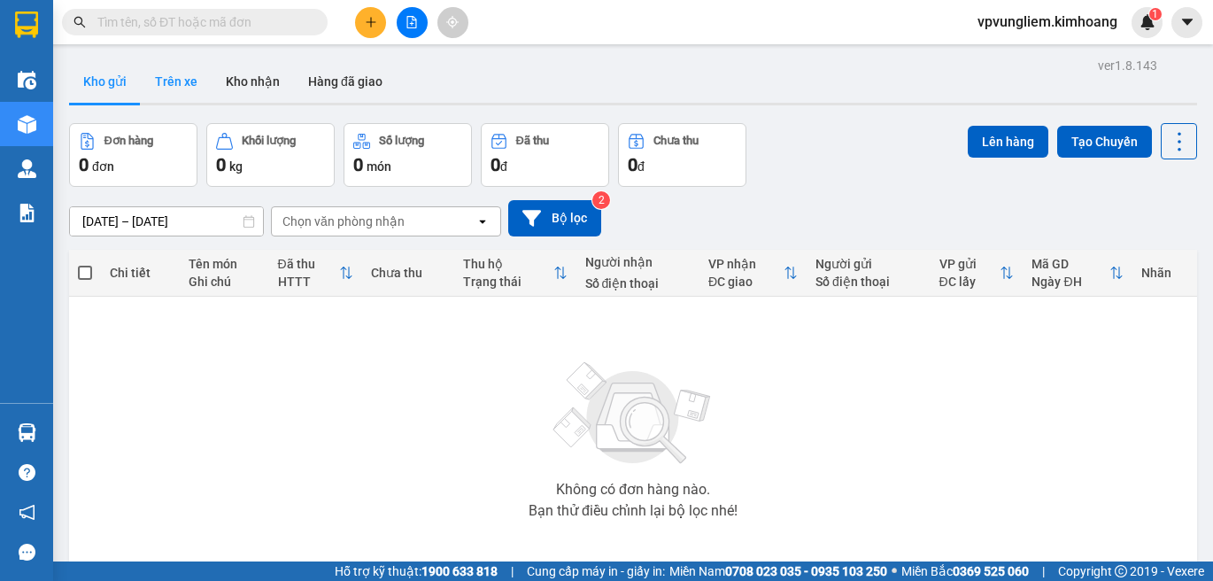
click at [176, 75] on button "Trên xe" at bounding box center [176, 81] width 71 height 43
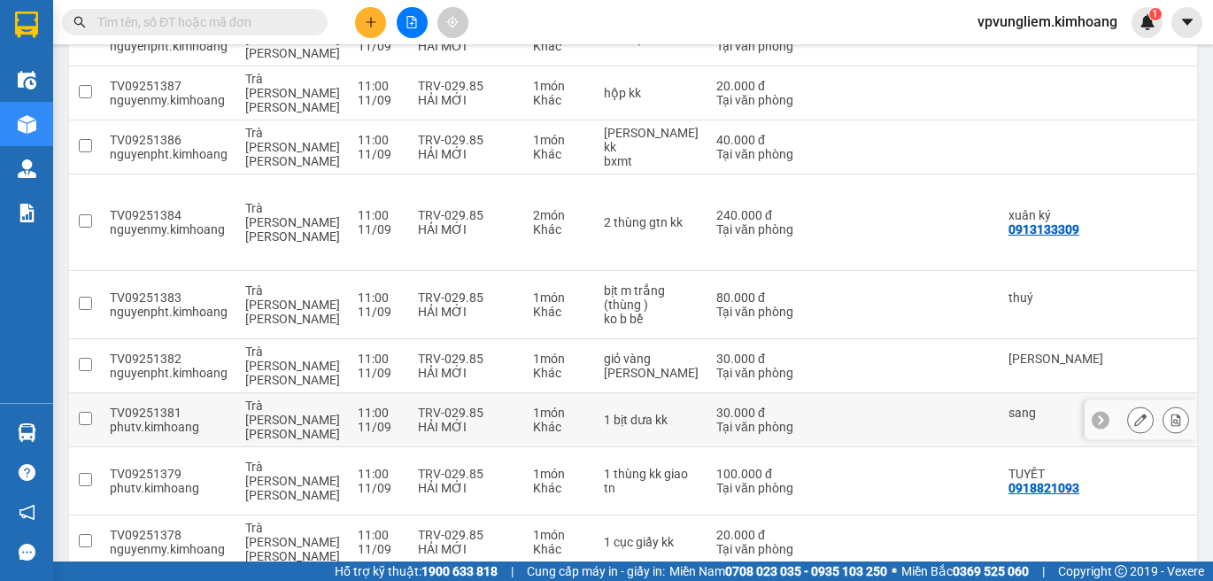
scroll to position [196, 0]
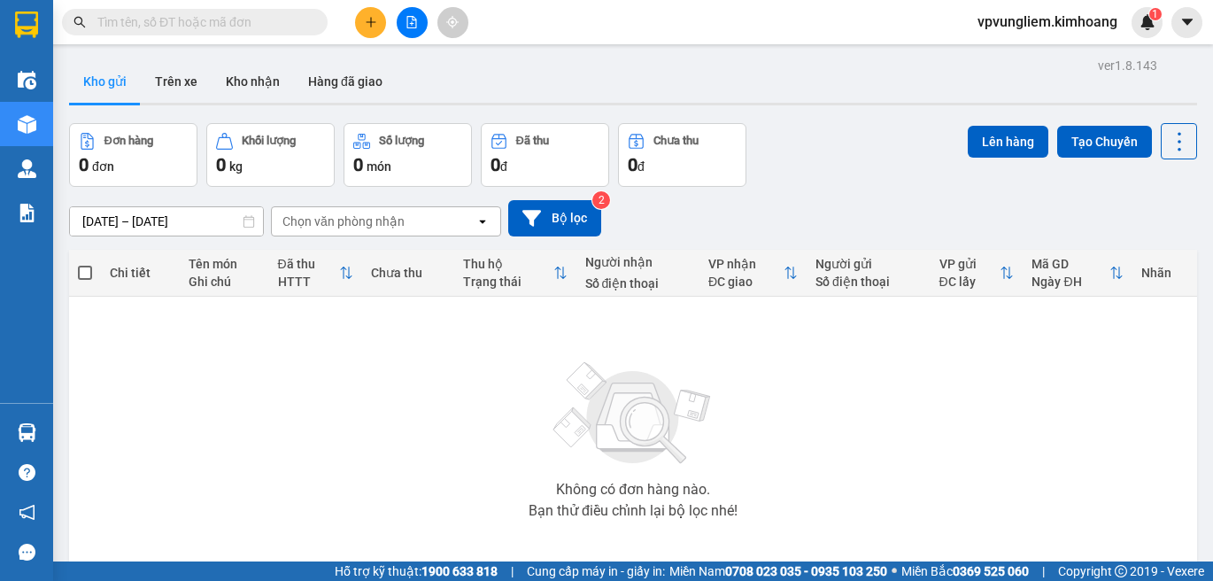
click at [293, 19] on input "text" at bounding box center [201, 21] width 209 height 19
